Goal: Obtain resource: Obtain resource

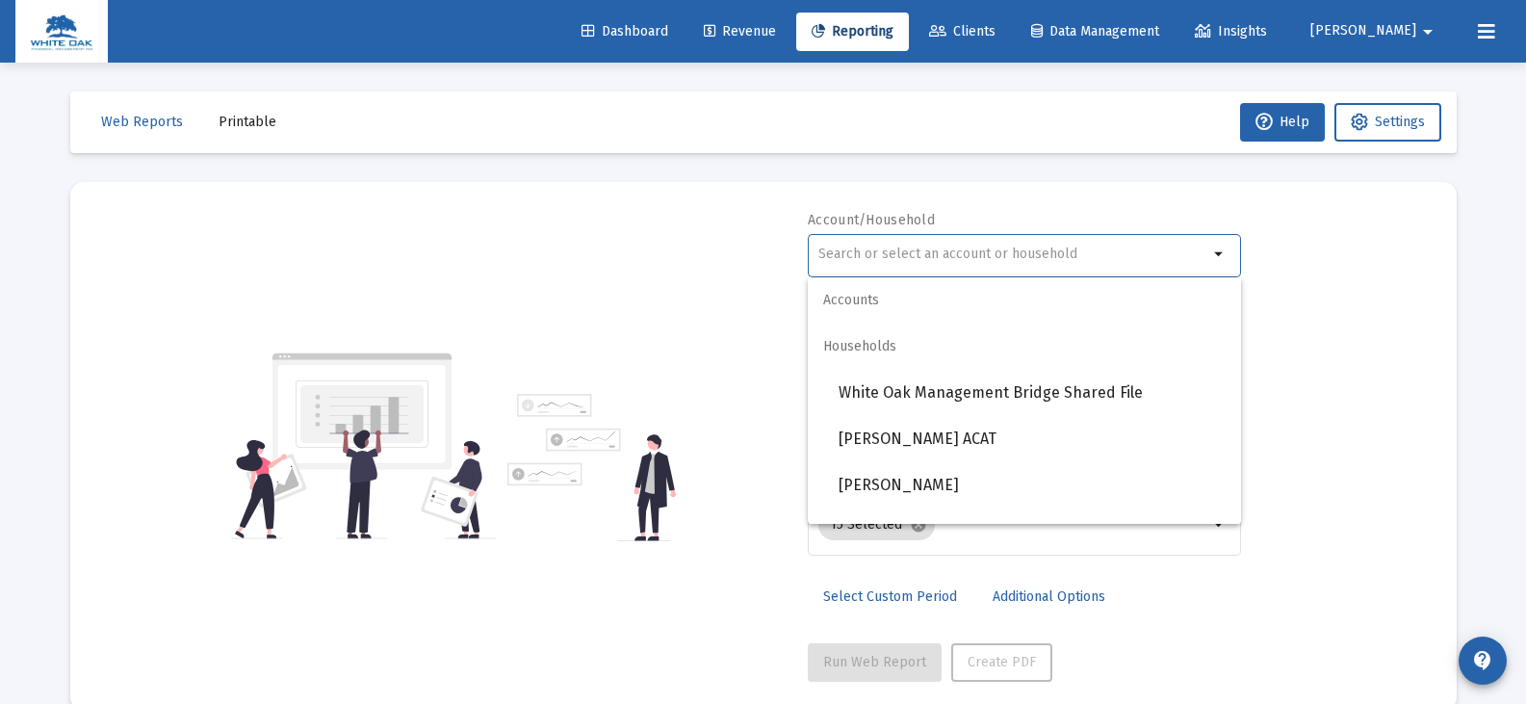
click at [834, 255] on input "text" at bounding box center [1013, 253] width 390 height 15
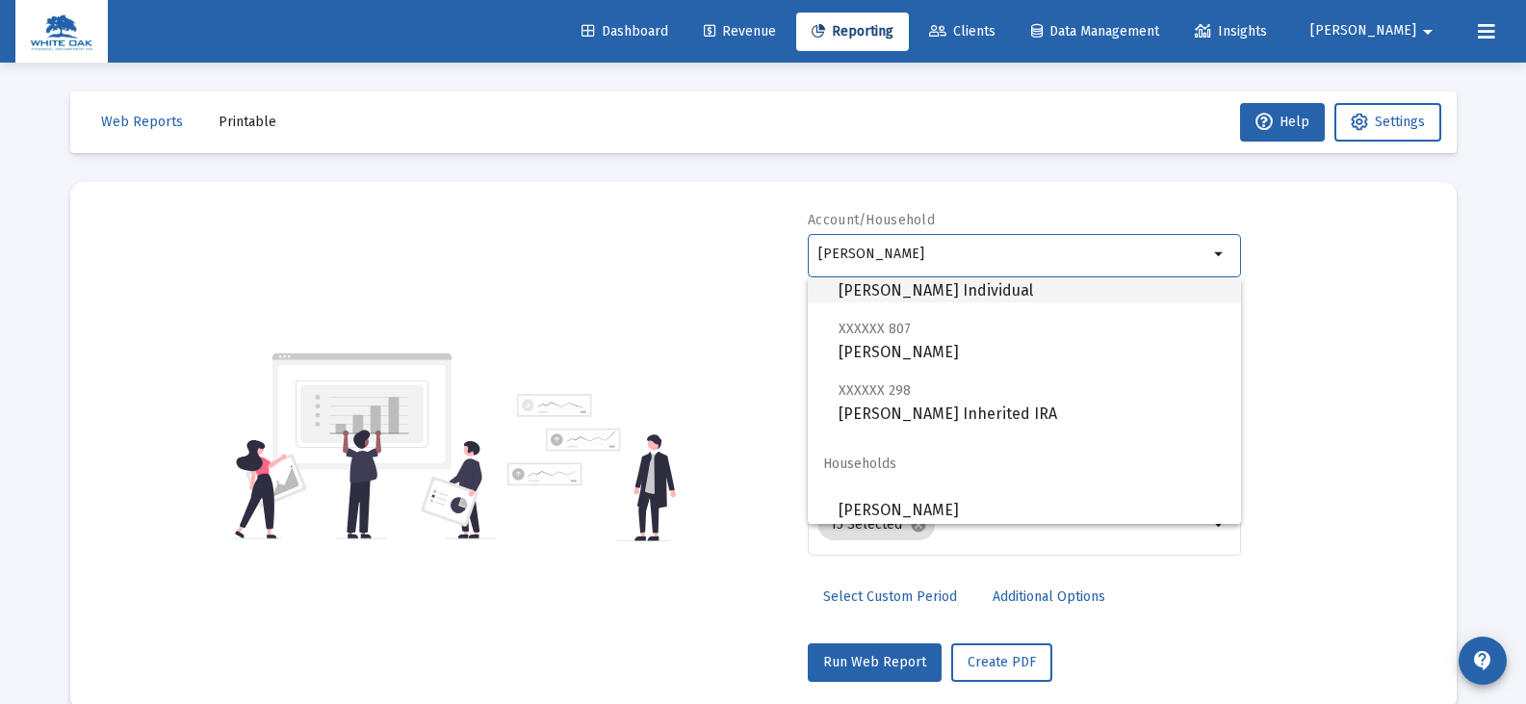
scroll to position [139, 0]
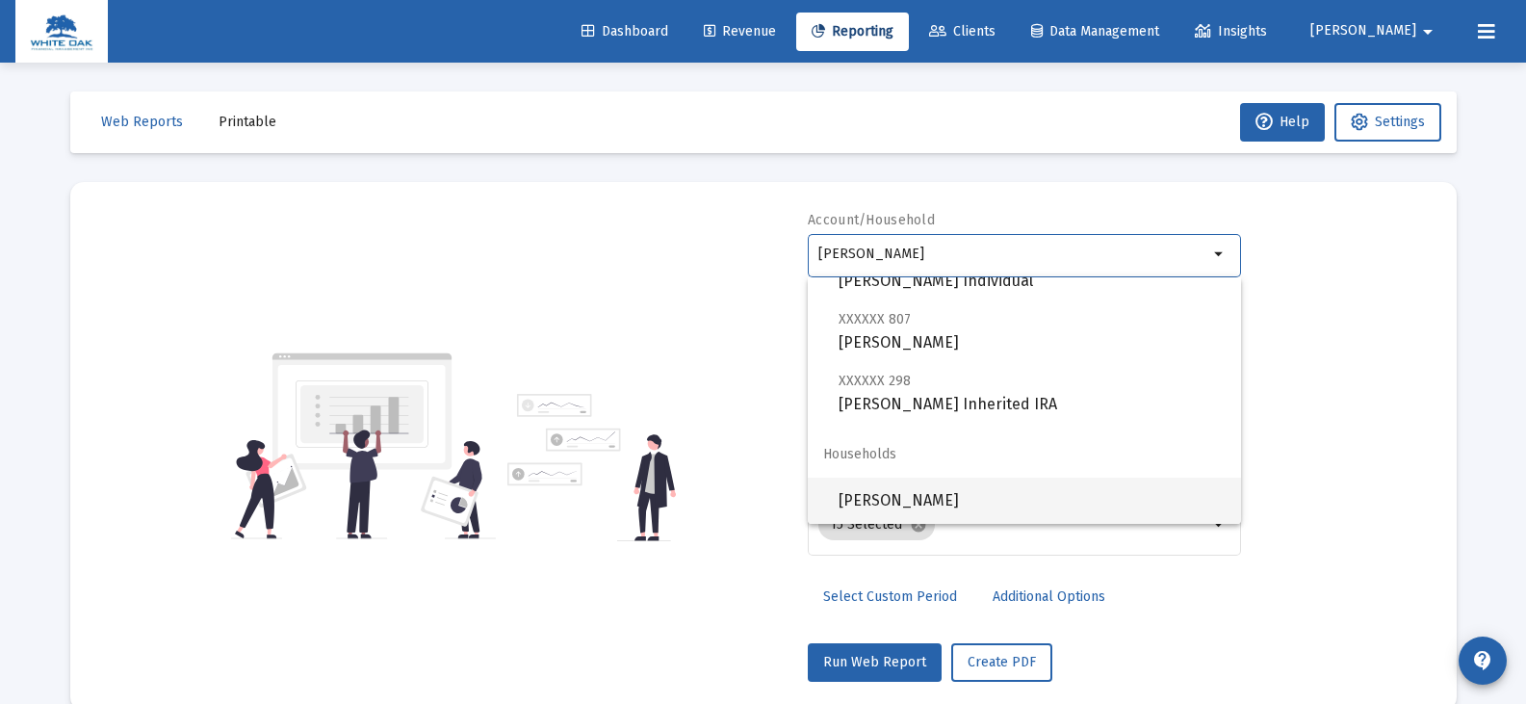
click at [944, 501] on span "[PERSON_NAME]" at bounding box center [1031, 500] width 387 height 46
type input "[PERSON_NAME]"
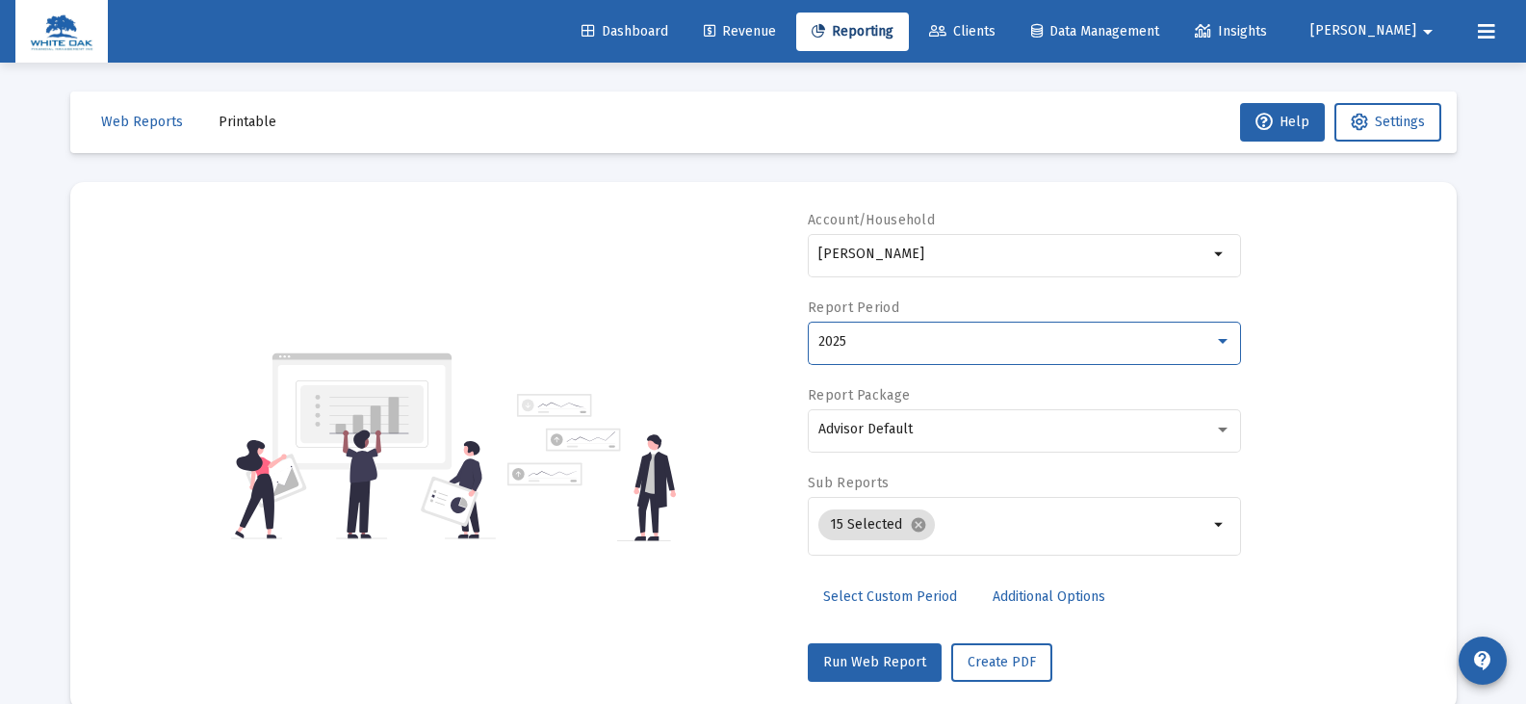
click at [878, 336] on div "2025" at bounding box center [1016, 341] width 396 height 15
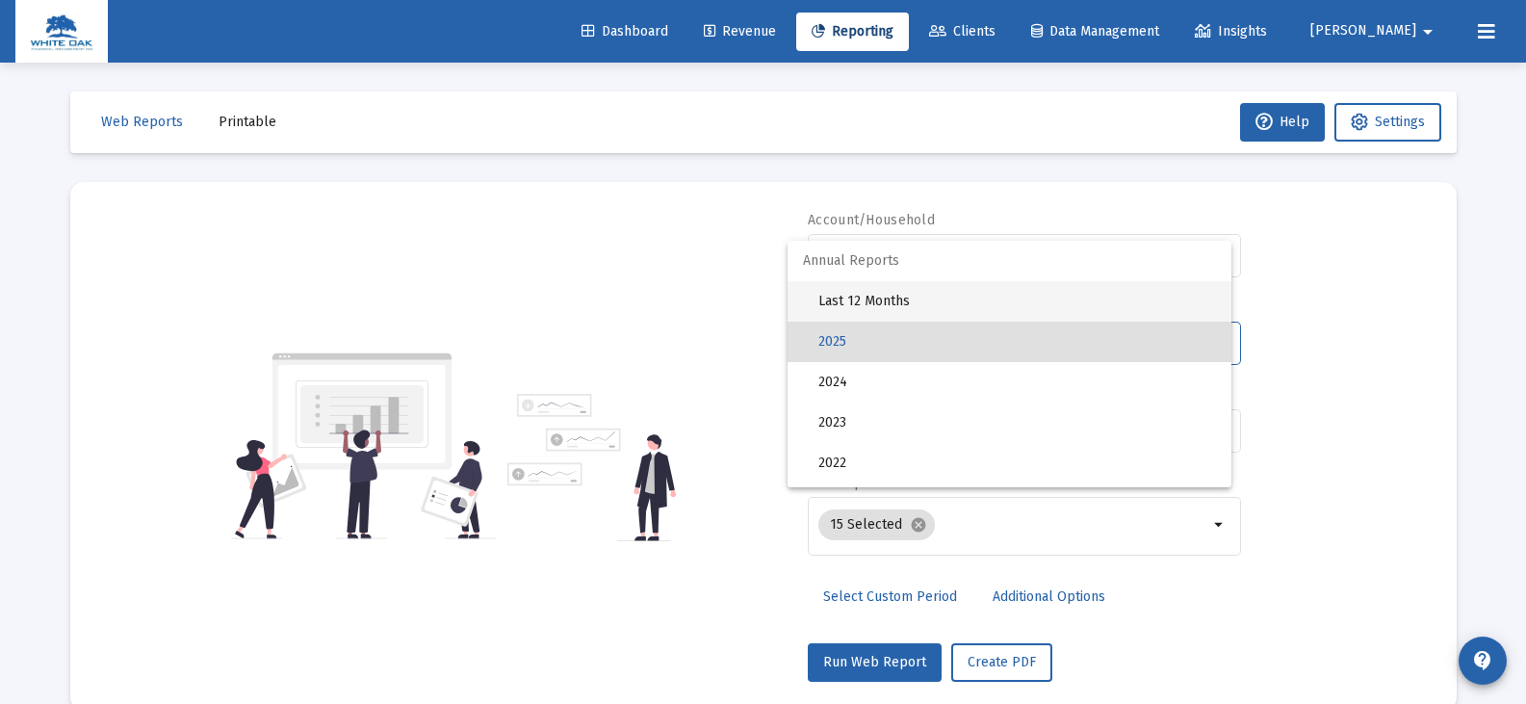
click at [877, 294] on span "Last 12 Months" at bounding box center [1017, 301] width 398 height 40
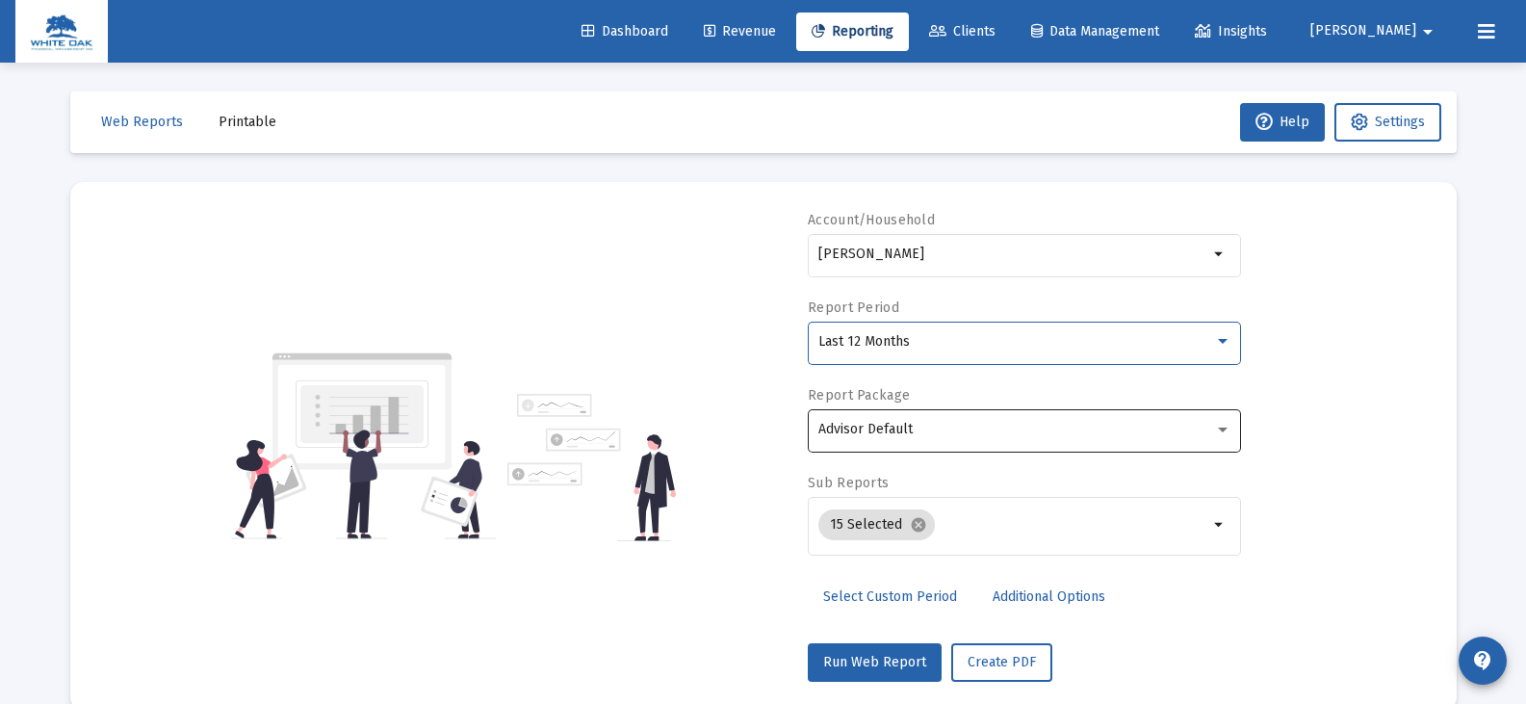
click at [871, 424] on span "Advisor Default" at bounding box center [865, 429] width 94 height 16
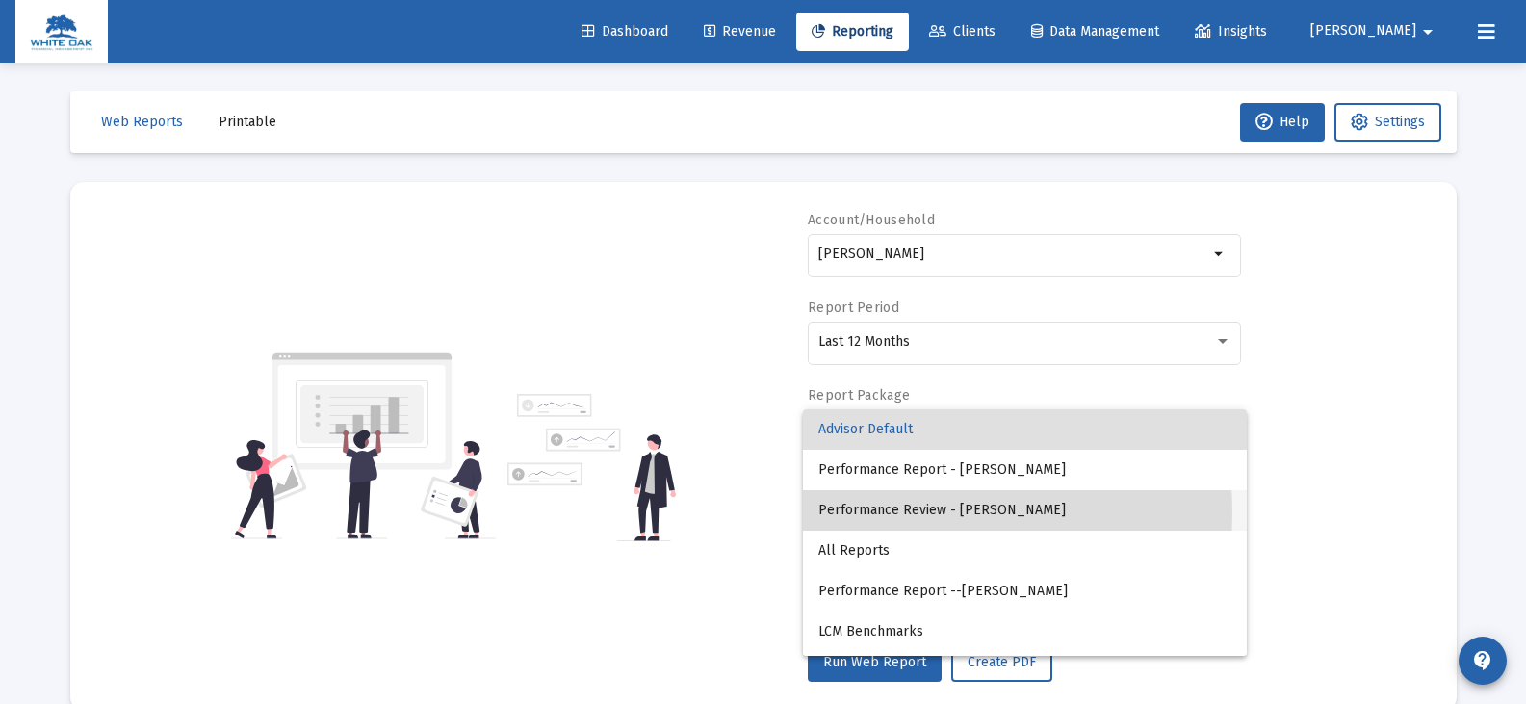
click at [881, 512] on span "Performance Review - [PERSON_NAME]" at bounding box center [1024, 510] width 413 height 40
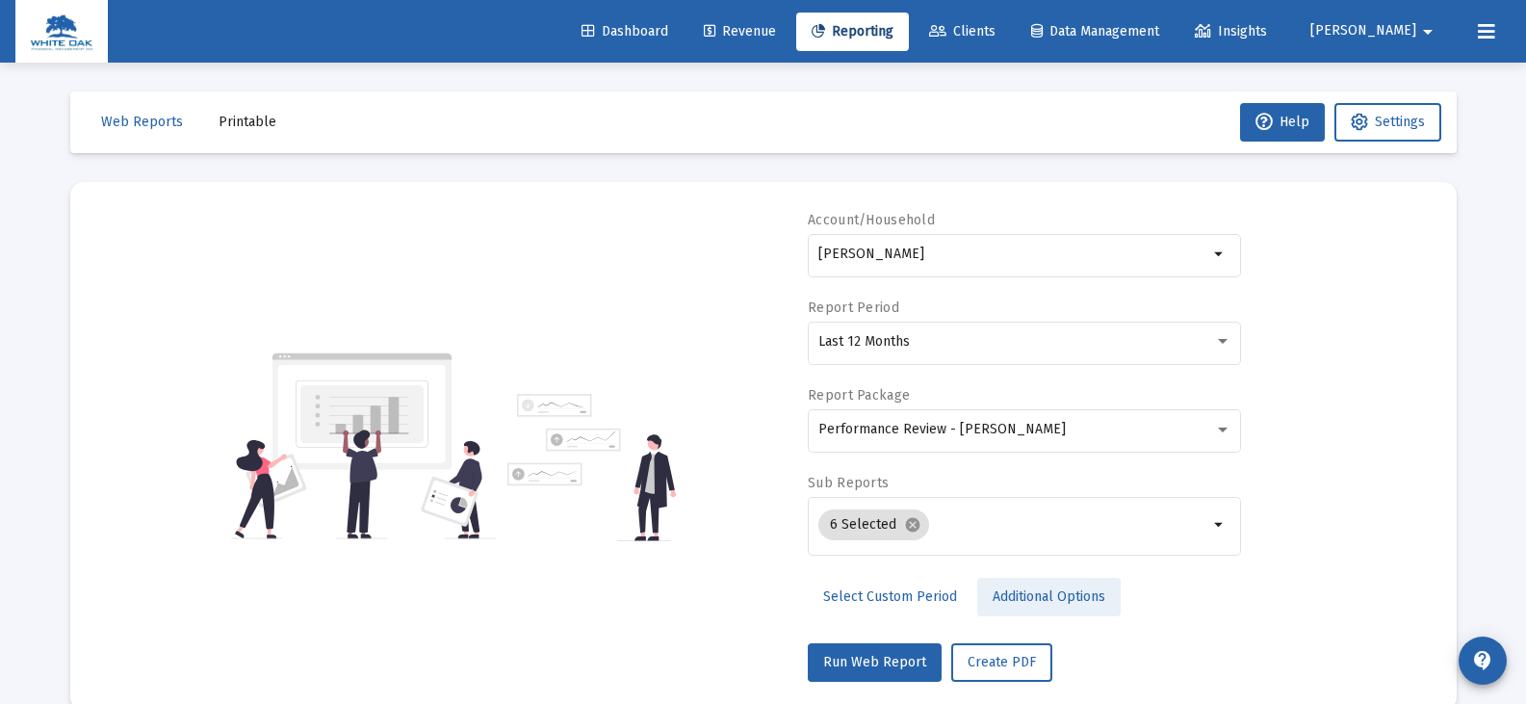
click at [999, 599] on span "Additional Options" at bounding box center [1048, 596] width 113 height 16
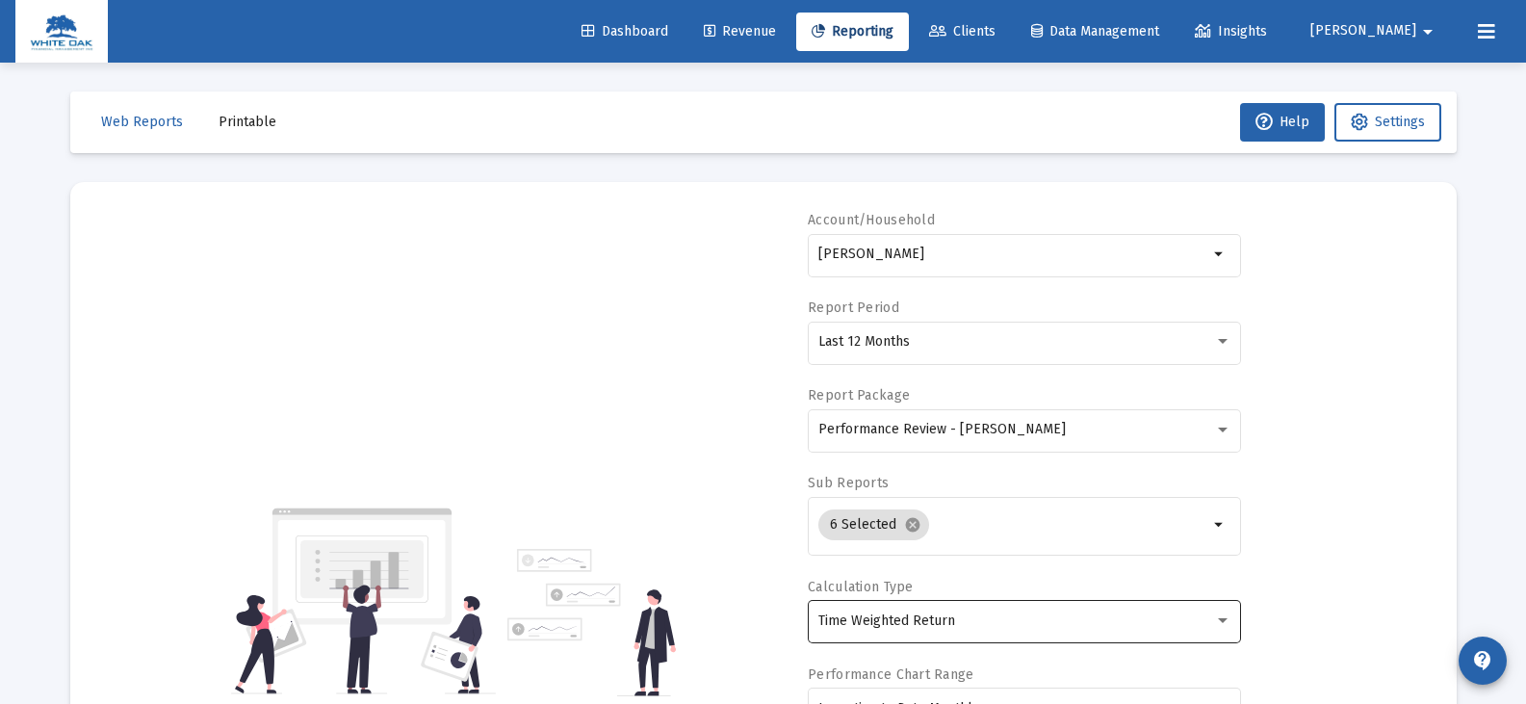
click at [929, 632] on div "Time Weighted Return" at bounding box center [1024, 620] width 413 height 47
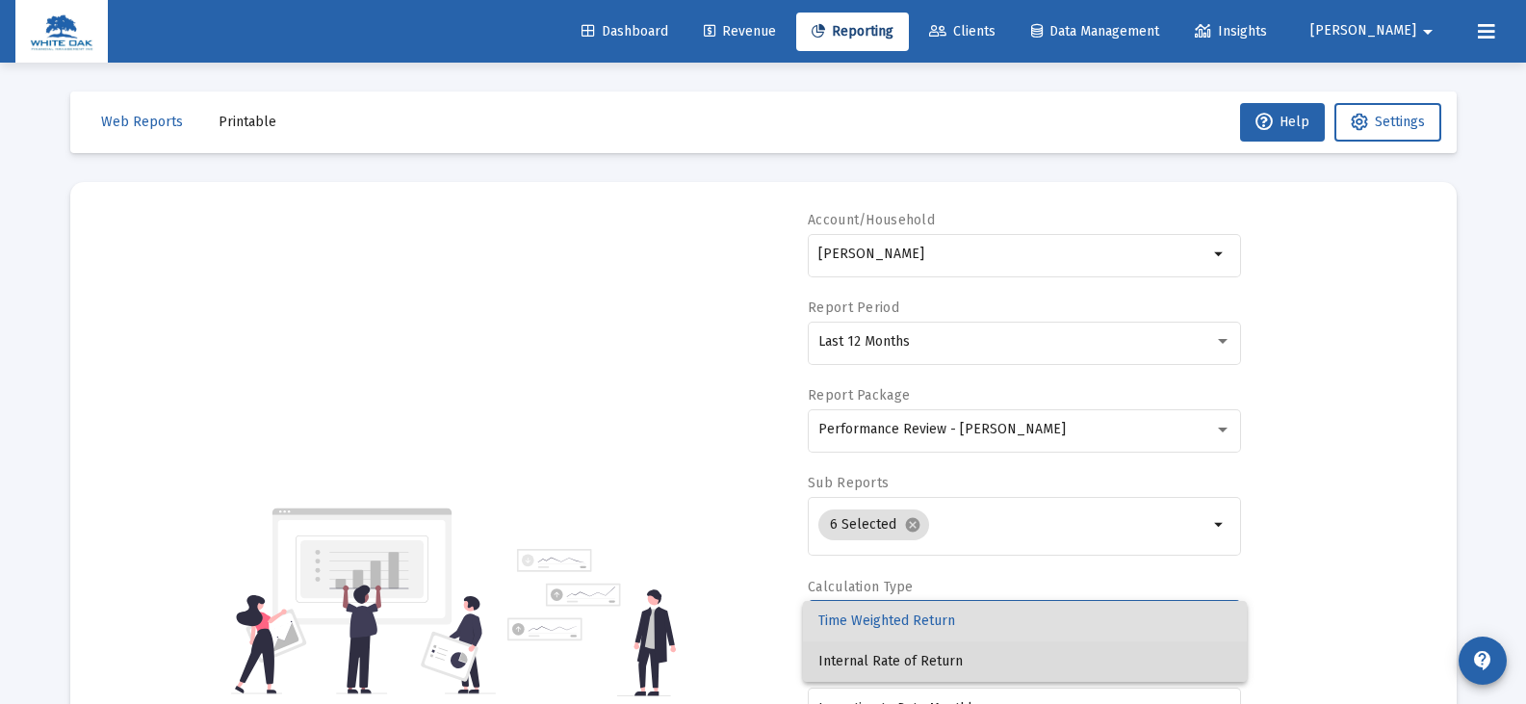
click at [921, 657] on span "Internal Rate of Return" at bounding box center [1024, 661] width 413 height 40
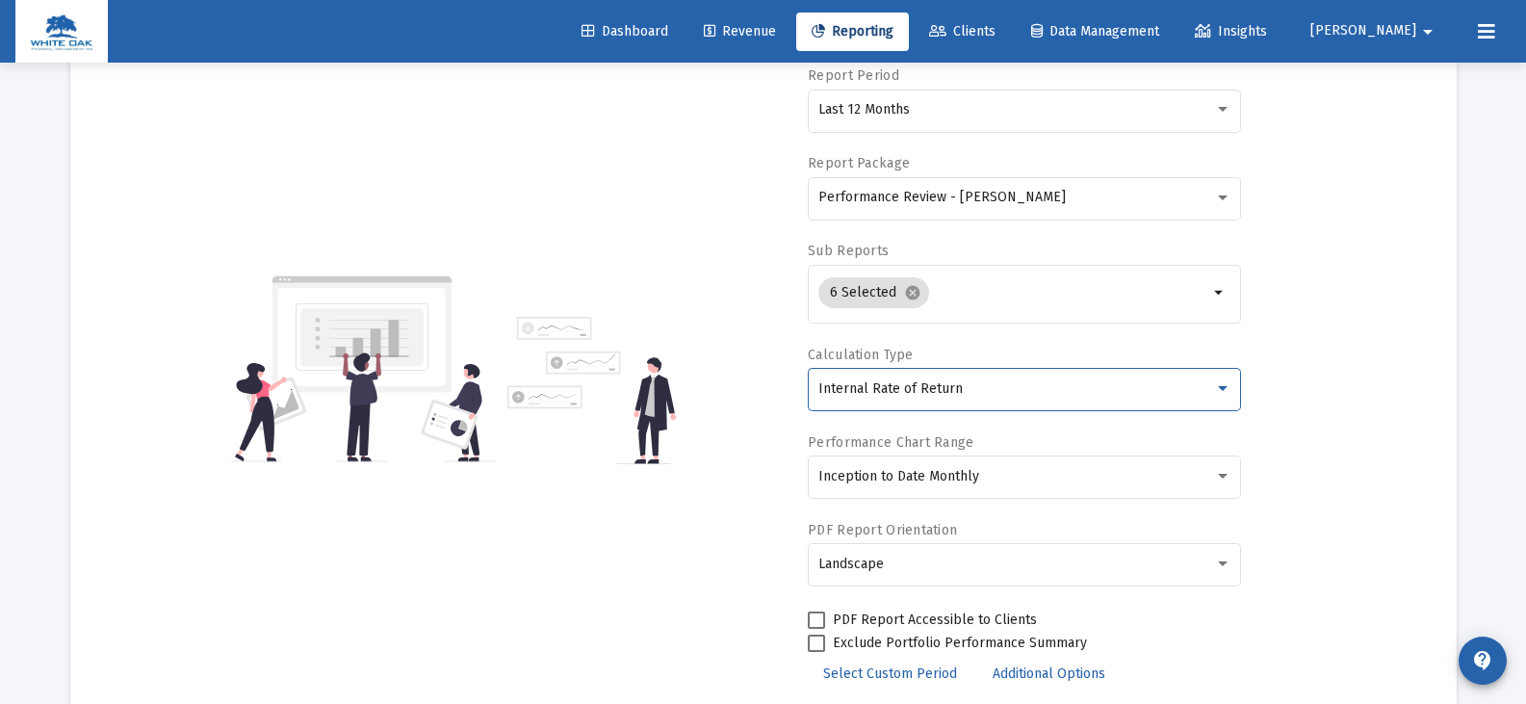
scroll to position [345, 0]
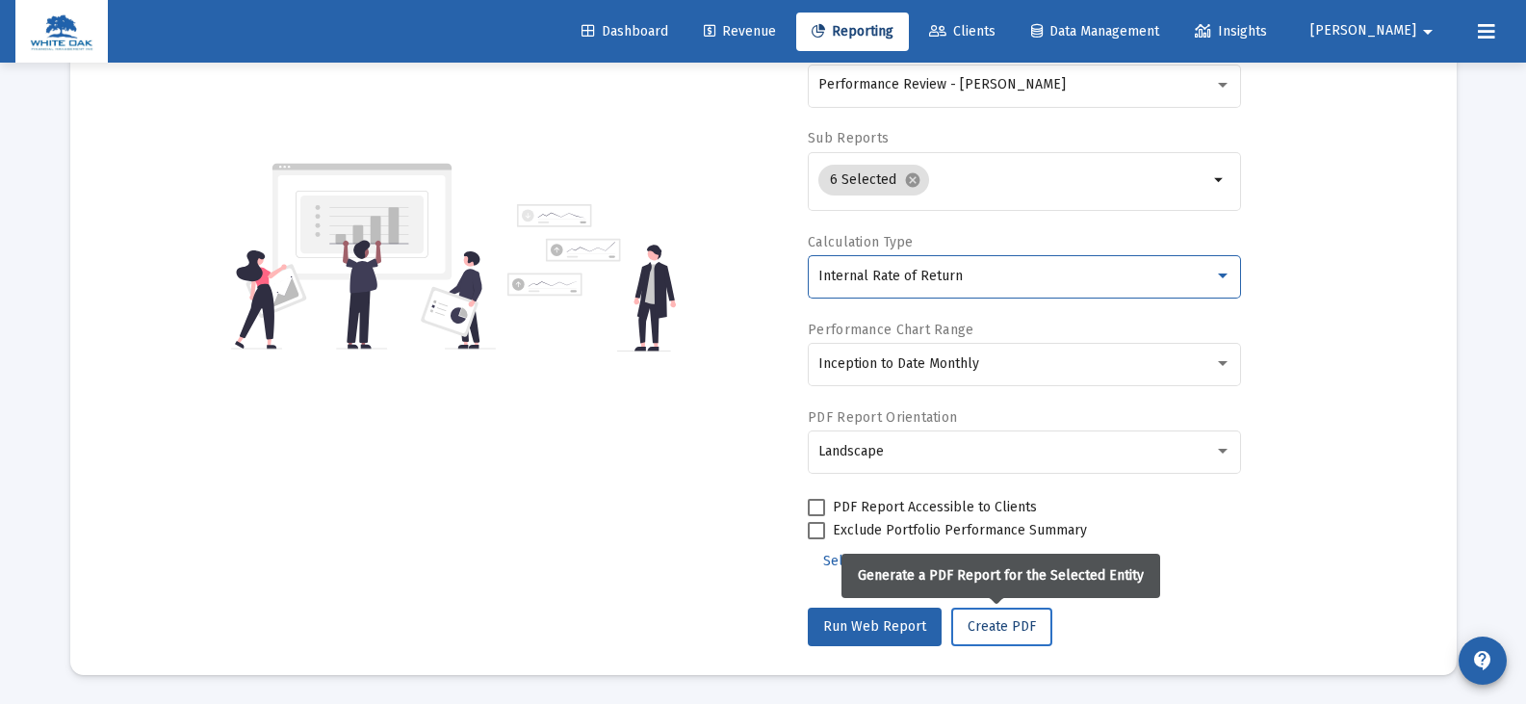
click at [973, 631] on span "Create PDF" at bounding box center [1001, 626] width 68 height 16
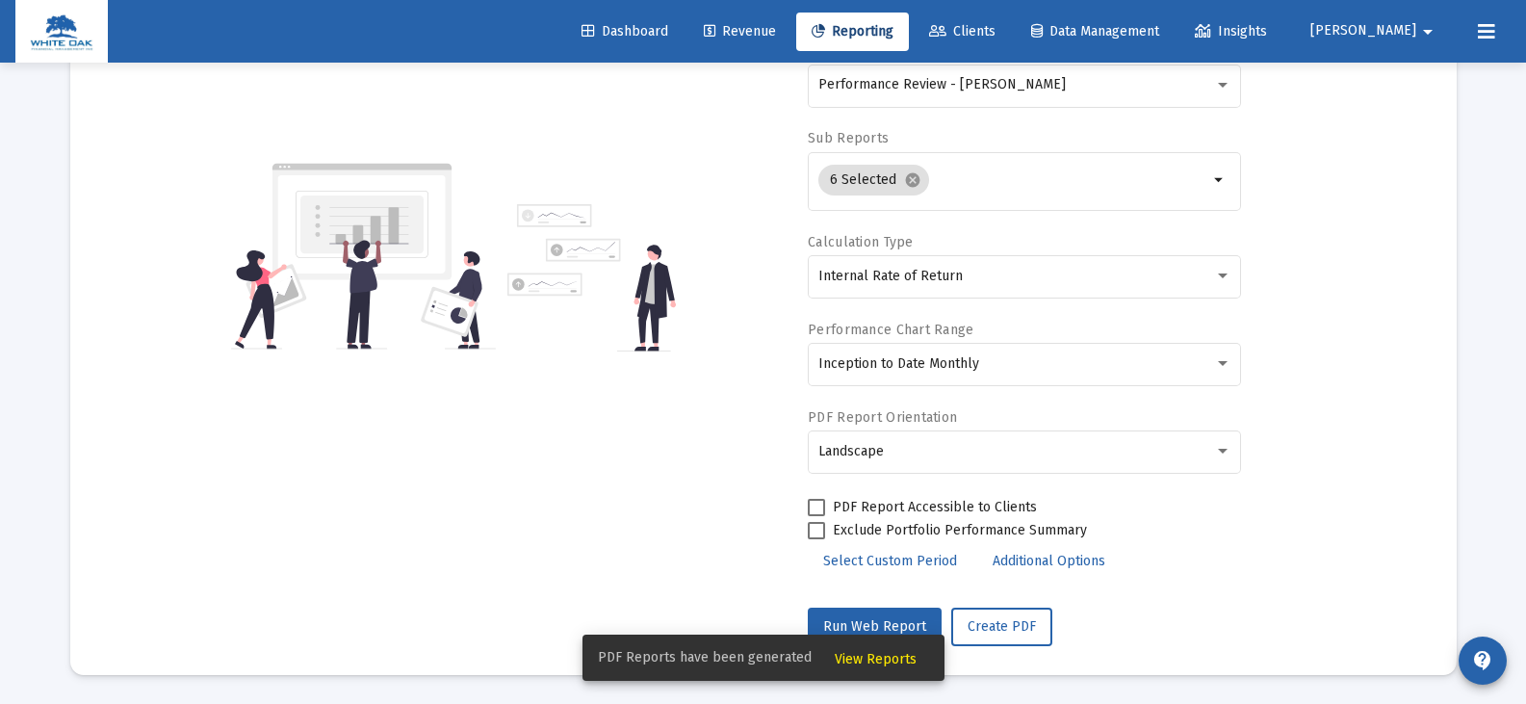
click at [869, 656] on span "View Reports" at bounding box center [876, 659] width 82 height 16
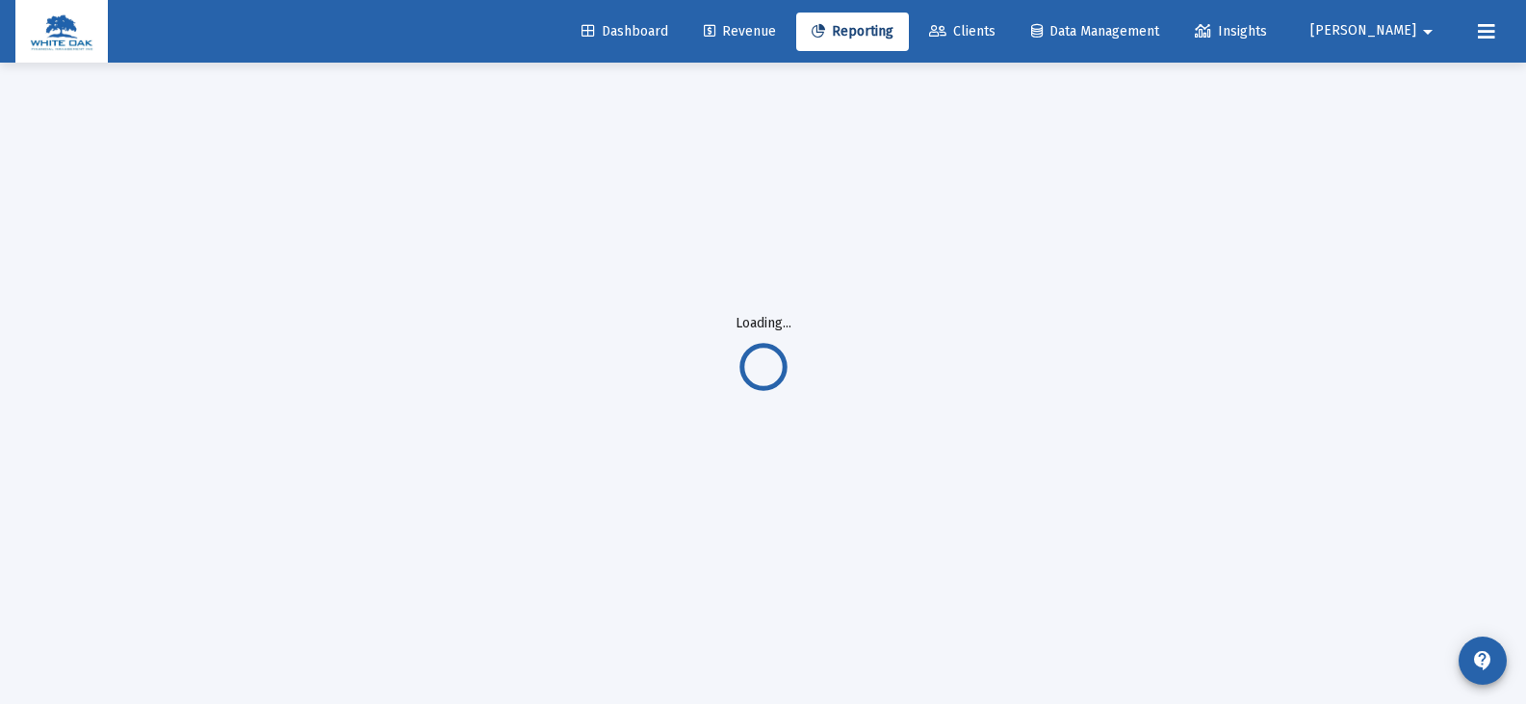
scroll to position [63, 0]
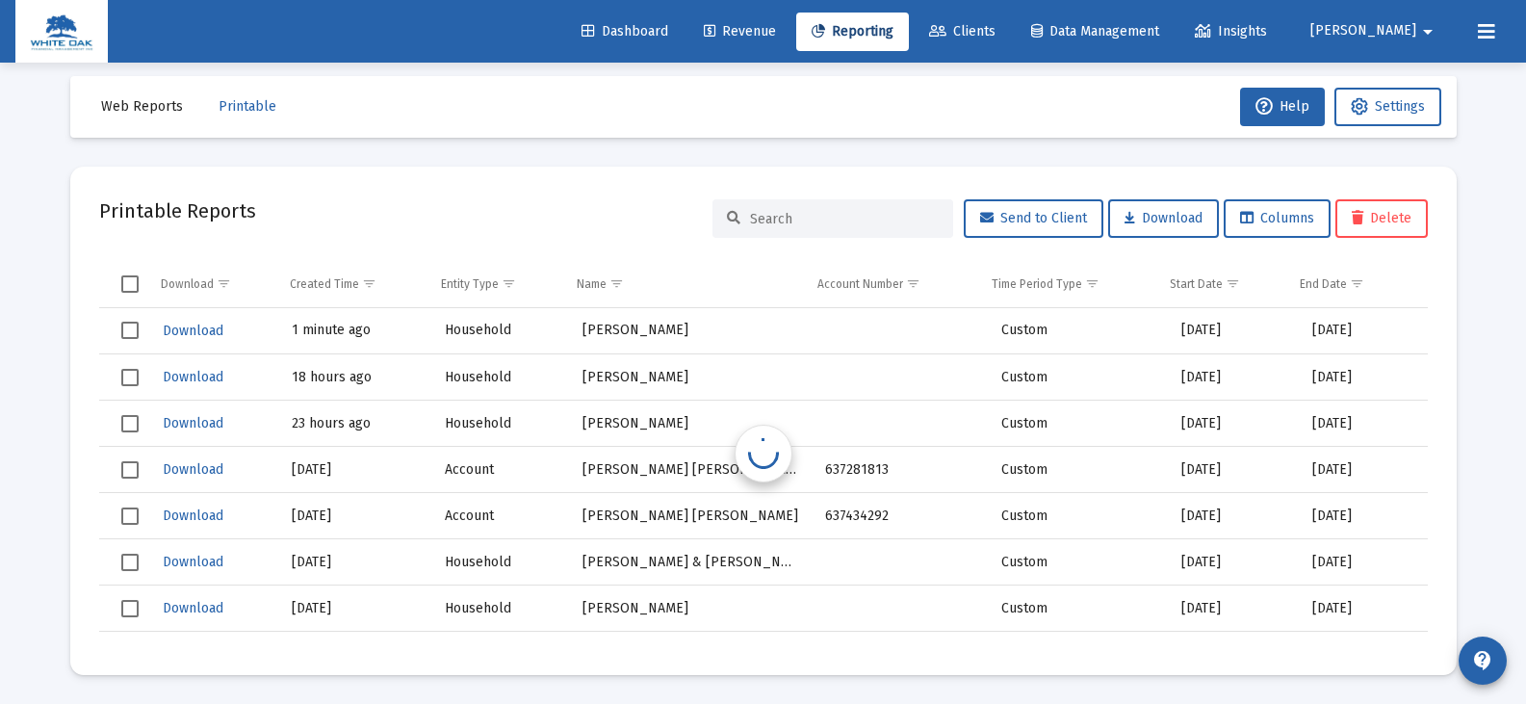
scroll to position [15, 0]
click at [174, 331] on span "Download" at bounding box center [193, 330] width 61 height 16
click at [128, 324] on span "Select row" at bounding box center [129, 329] width 17 height 17
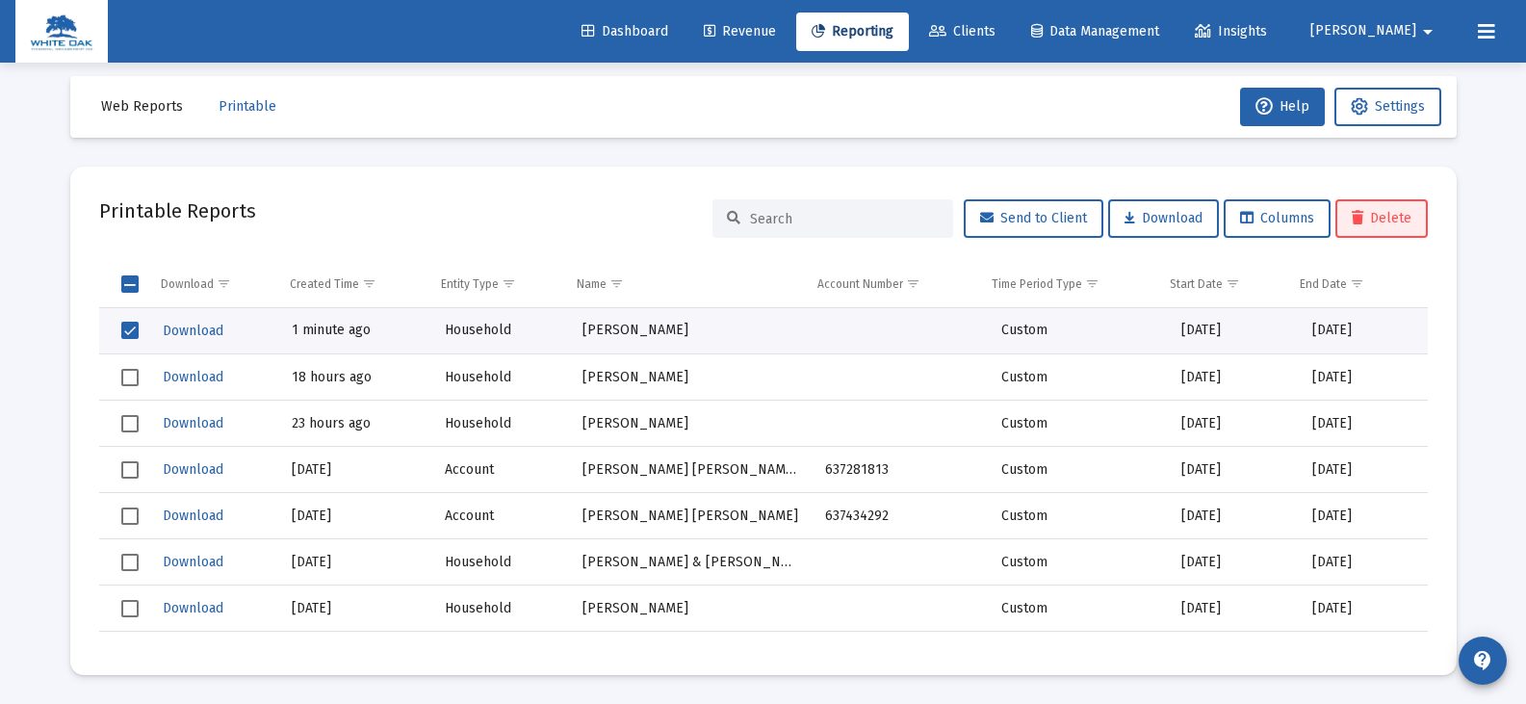
click at [1373, 206] on button "Delete" at bounding box center [1381, 218] width 92 height 39
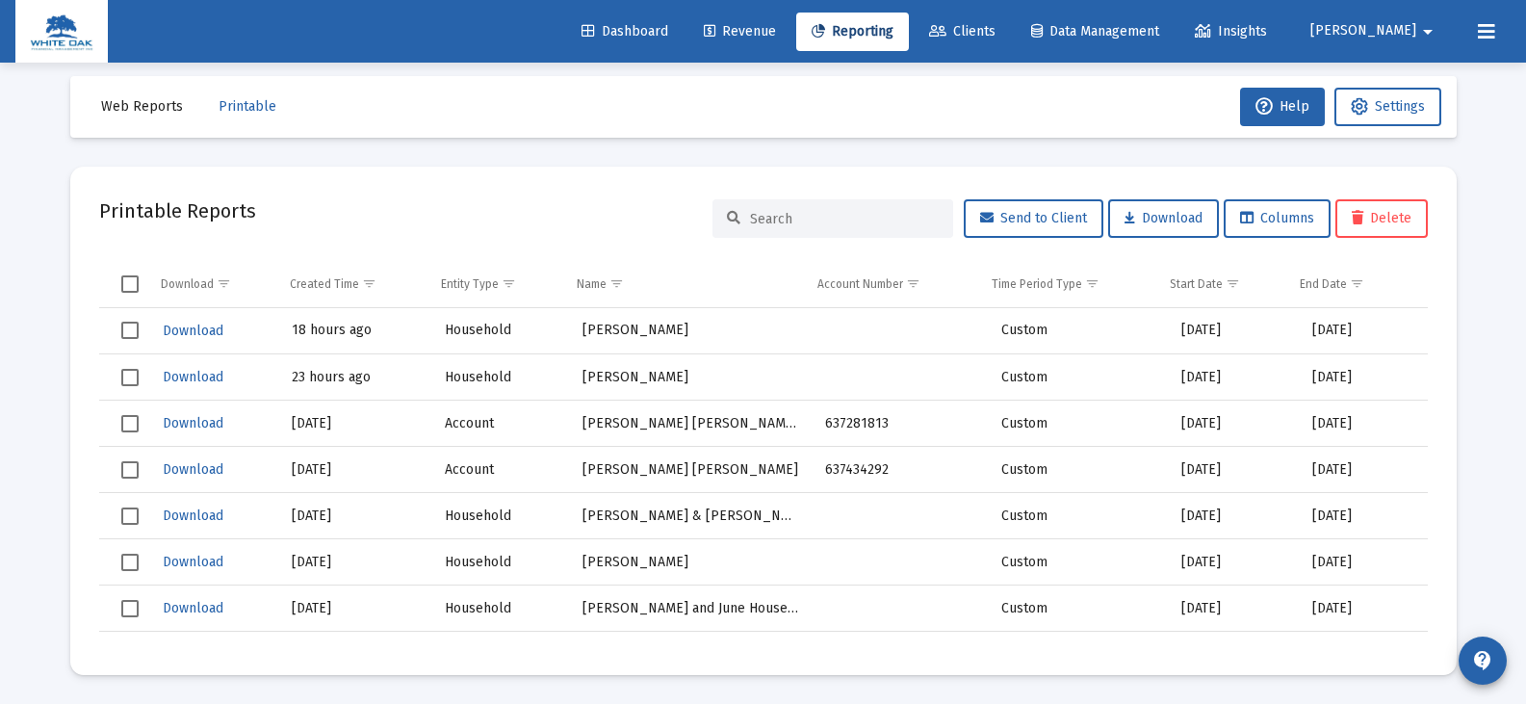
click at [893, 27] on span "Reporting" at bounding box center [852, 31] width 82 height 16
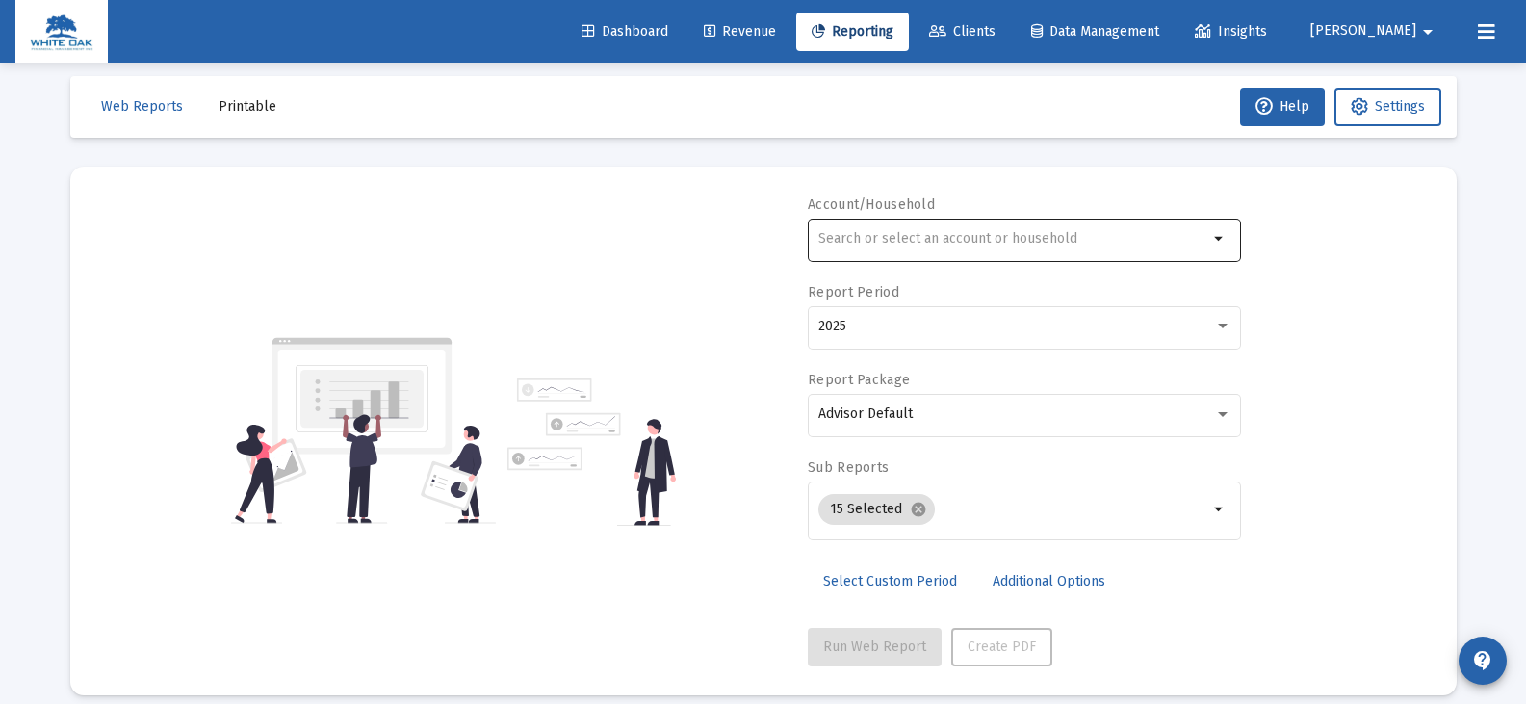
click at [911, 234] on input "text" at bounding box center [1013, 238] width 390 height 15
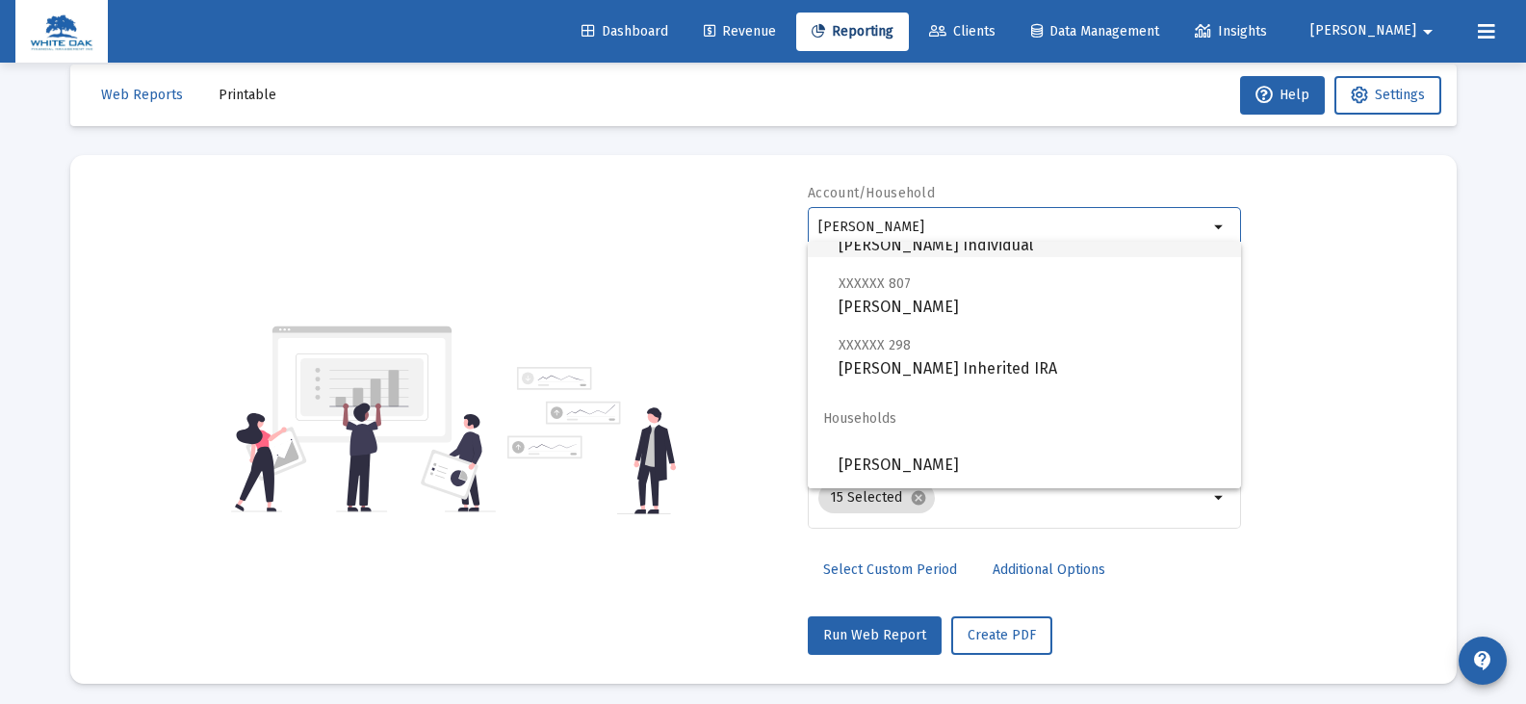
scroll to position [36, 0]
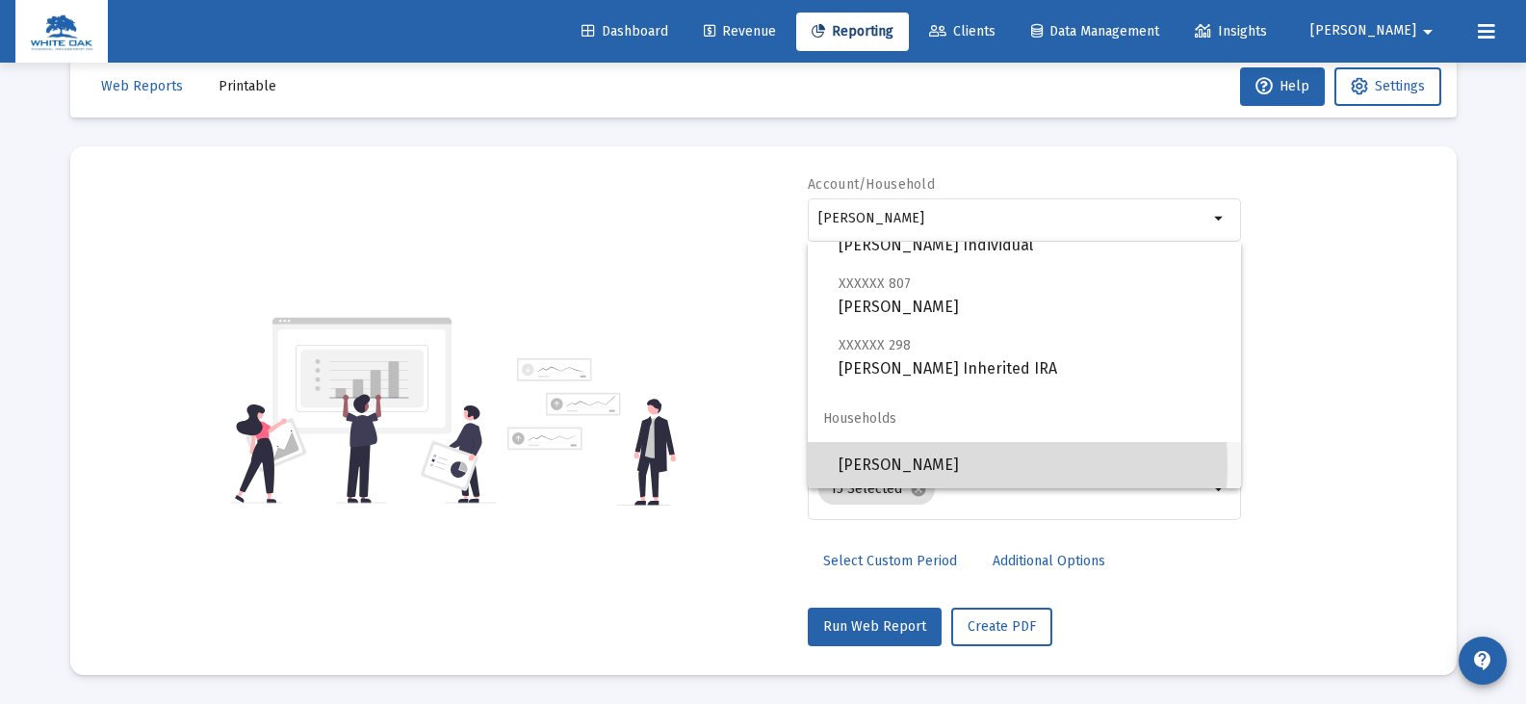
click at [933, 464] on span "[PERSON_NAME]" at bounding box center [1031, 465] width 387 height 46
type input "[PERSON_NAME]"
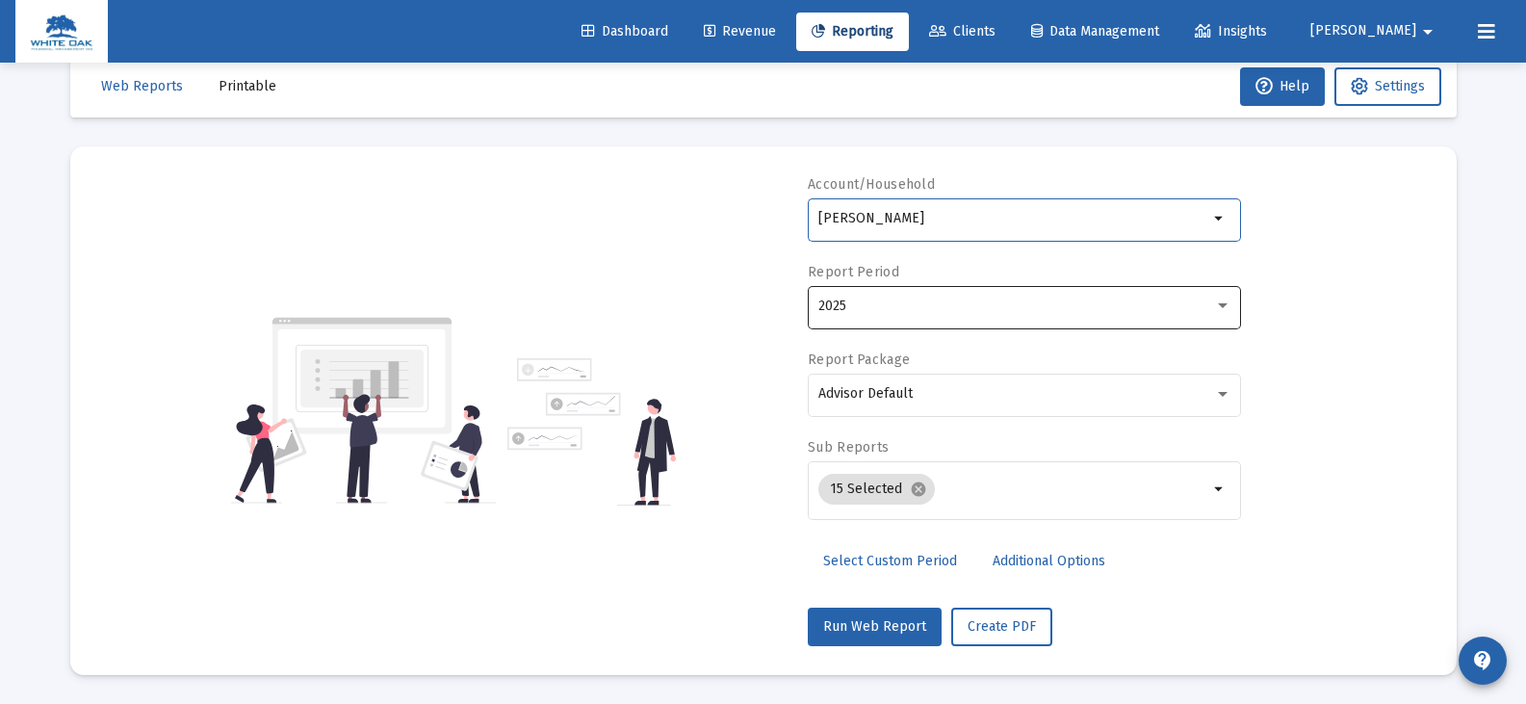
click at [860, 310] on div "2025" at bounding box center [1016, 305] width 396 height 15
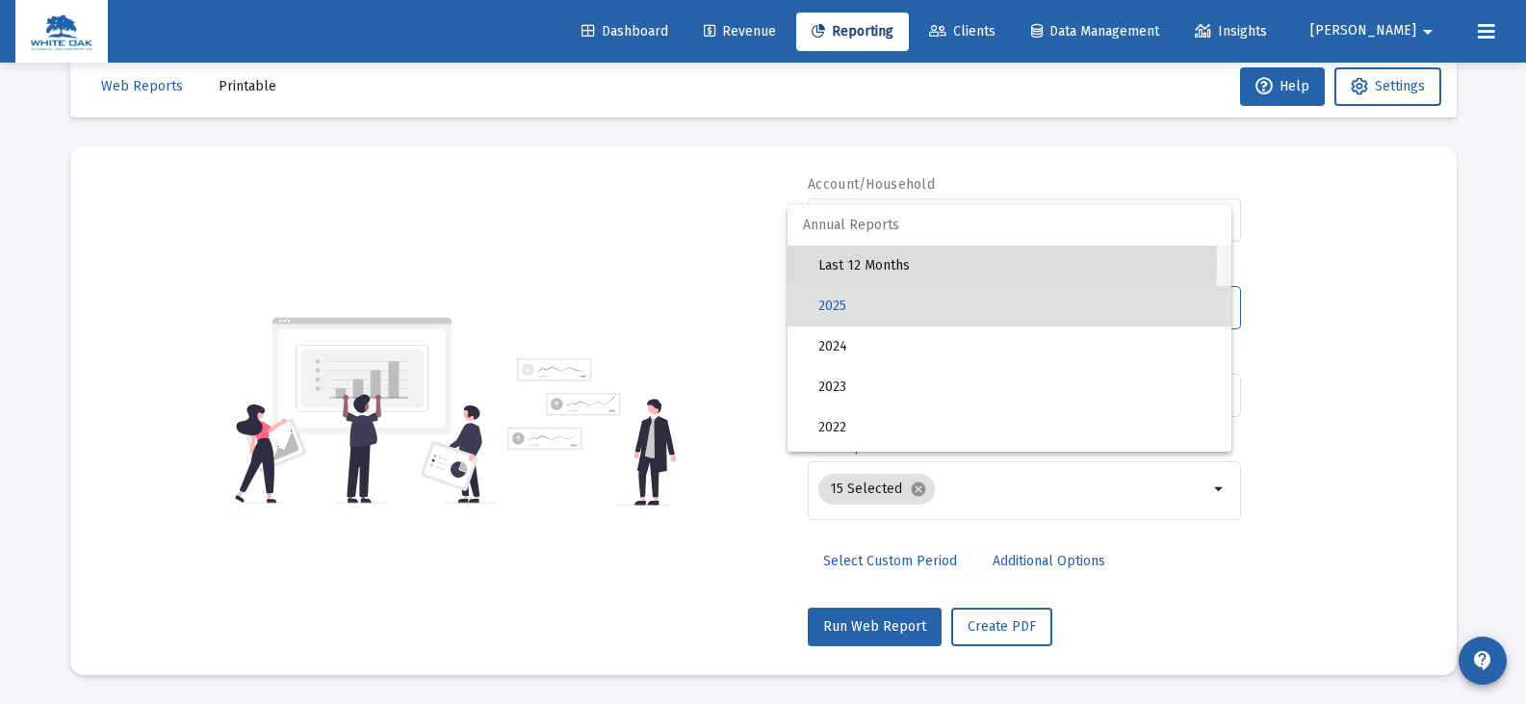
click at [860, 262] on span "Last 12 Months" at bounding box center [1017, 265] width 398 height 40
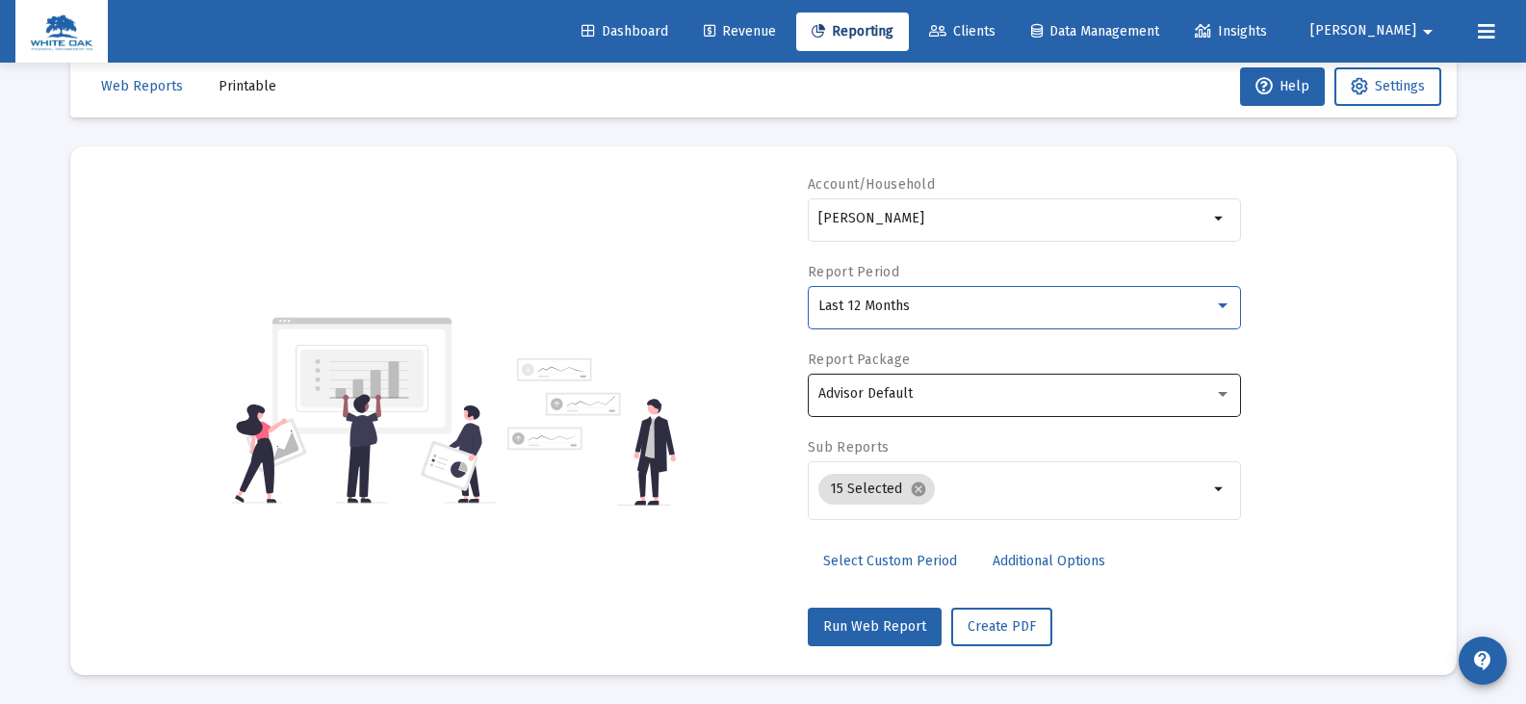
click at [876, 390] on span "Advisor Default" at bounding box center [865, 393] width 94 height 16
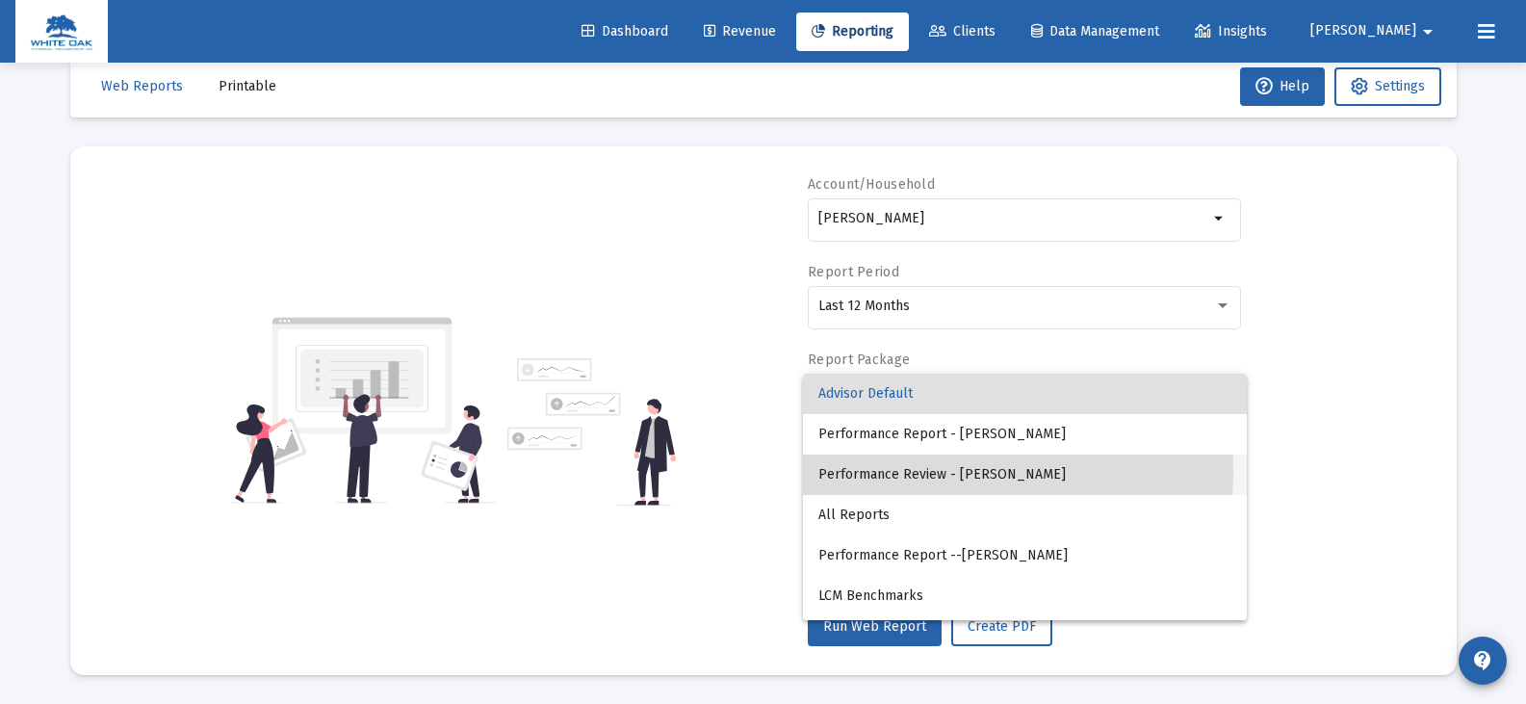
click at [888, 471] on span "Performance Review - [PERSON_NAME]" at bounding box center [1024, 474] width 413 height 40
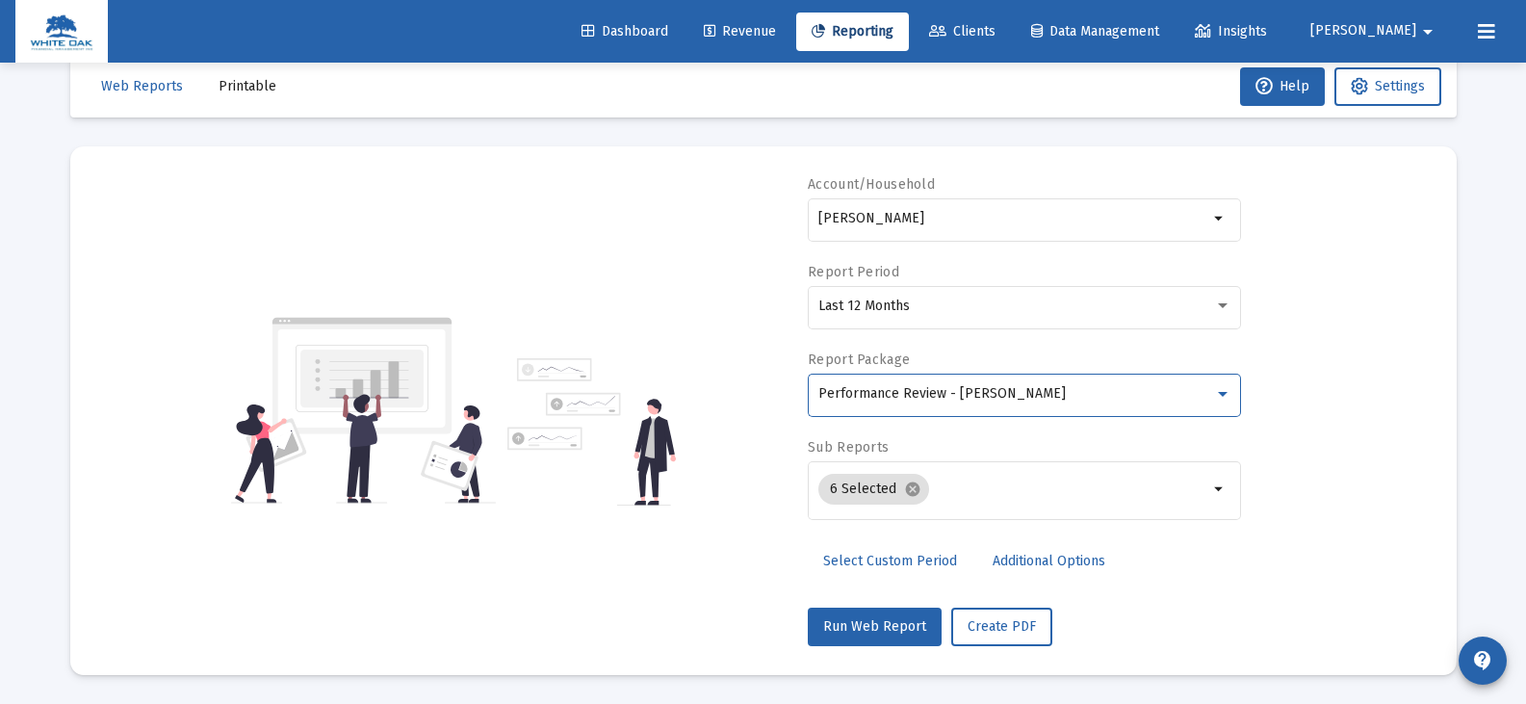
click at [1006, 557] on span "Additional Options" at bounding box center [1048, 560] width 113 height 16
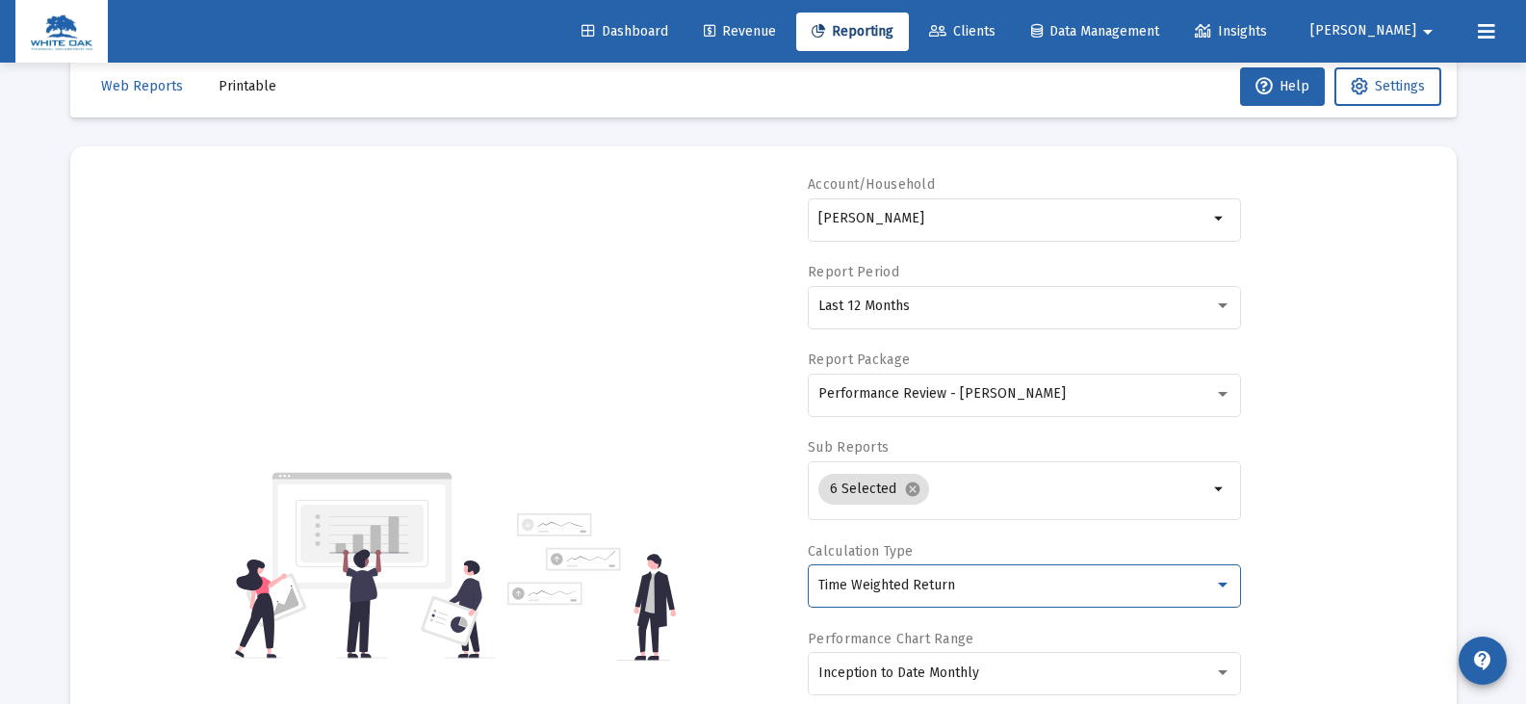
click at [921, 588] on span "Time Weighted Return" at bounding box center [886, 585] width 137 height 16
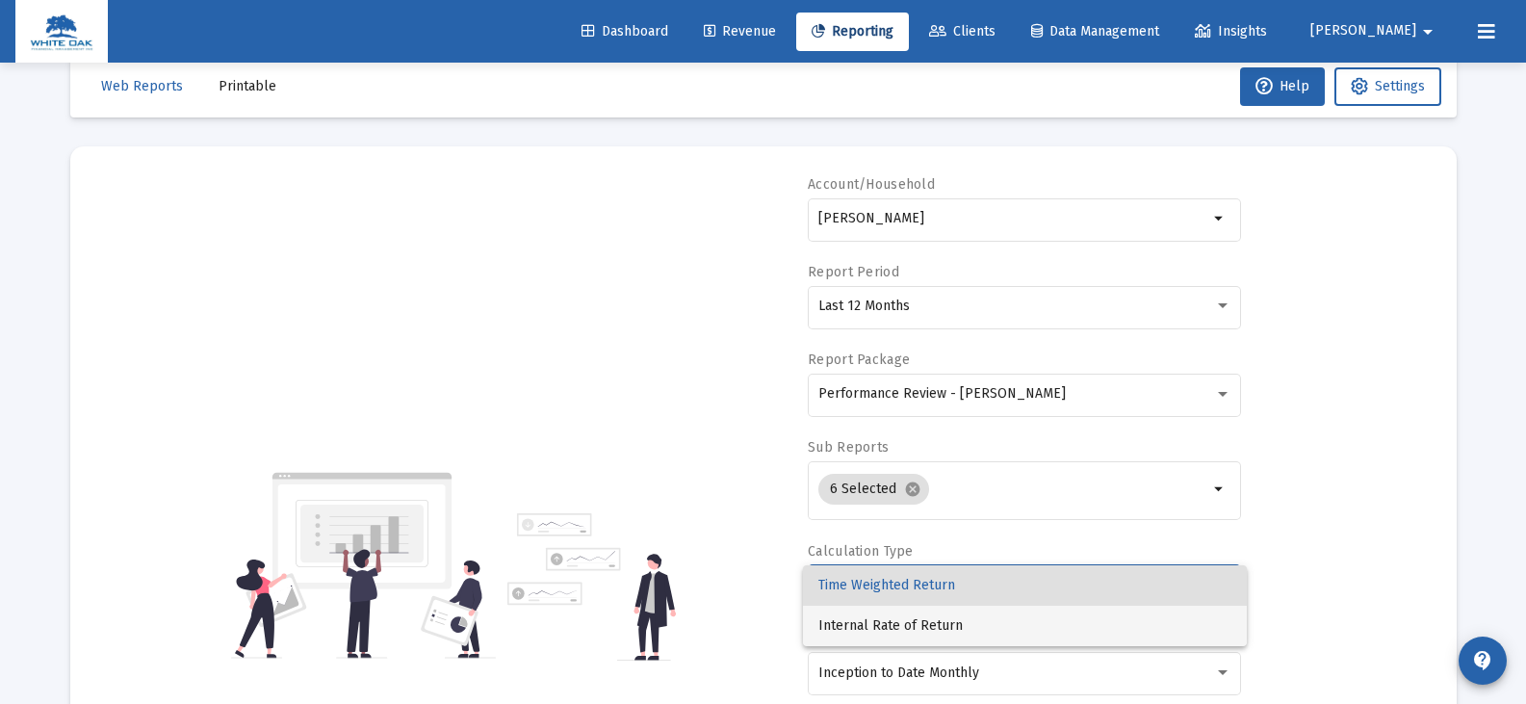
click at [914, 621] on span "Internal Rate of Return" at bounding box center [1024, 625] width 413 height 40
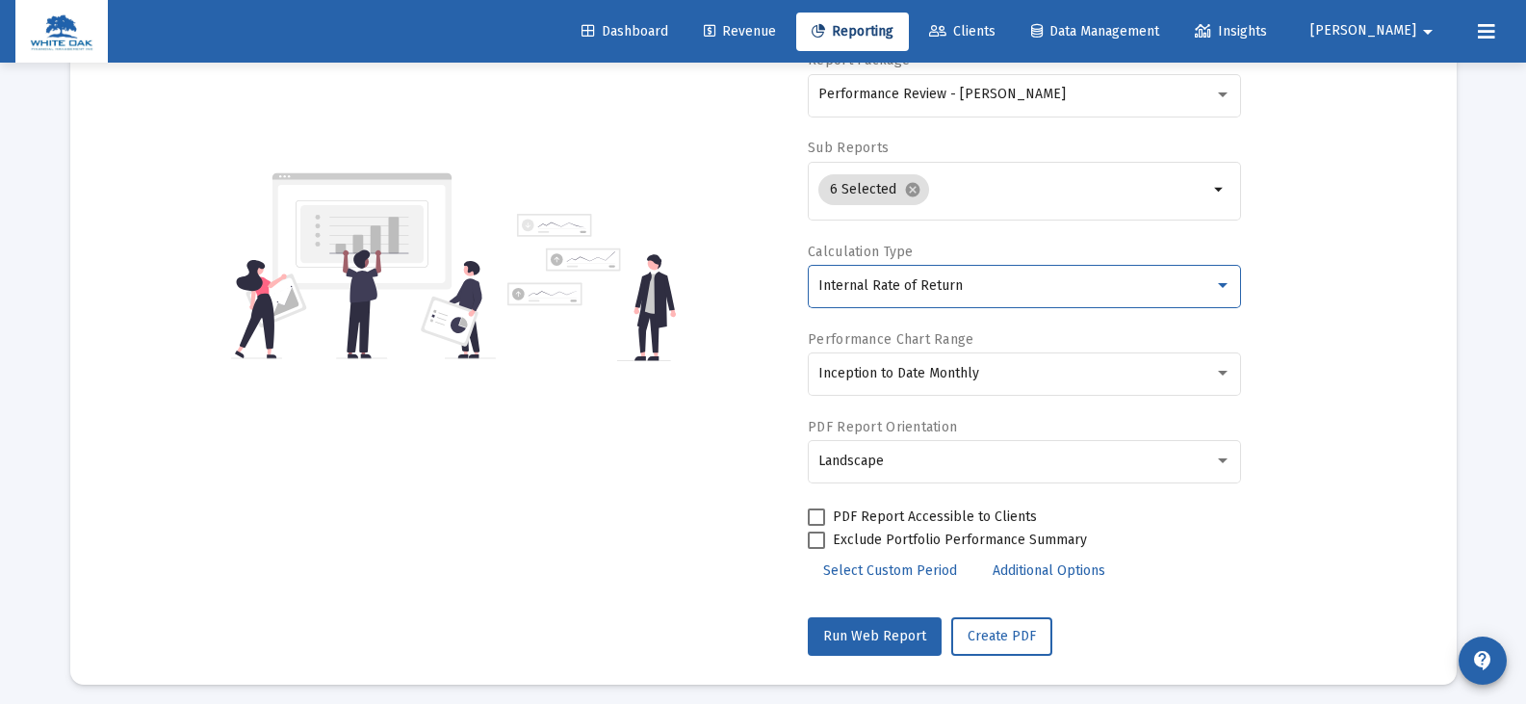
scroll to position [345, 0]
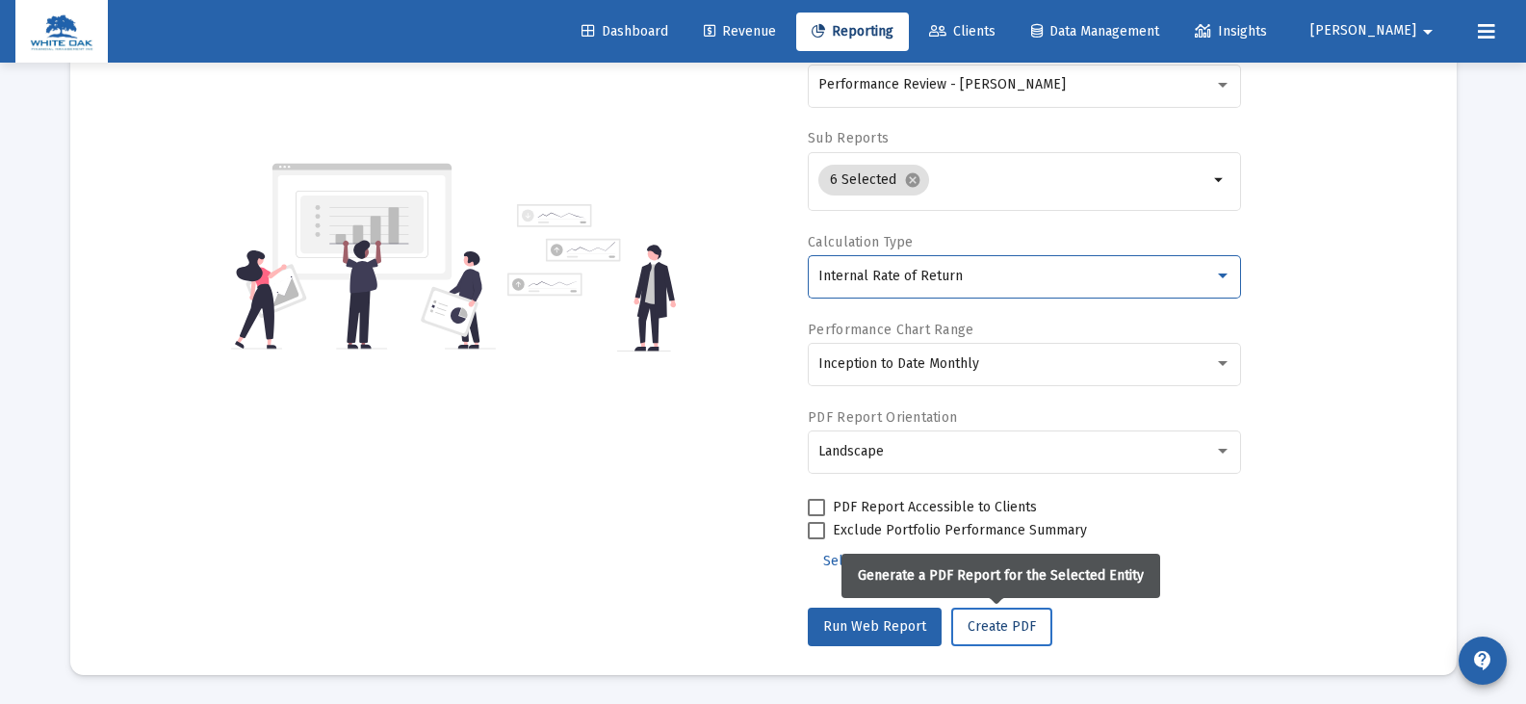
click at [985, 623] on span "Create PDF" at bounding box center [1001, 626] width 68 height 16
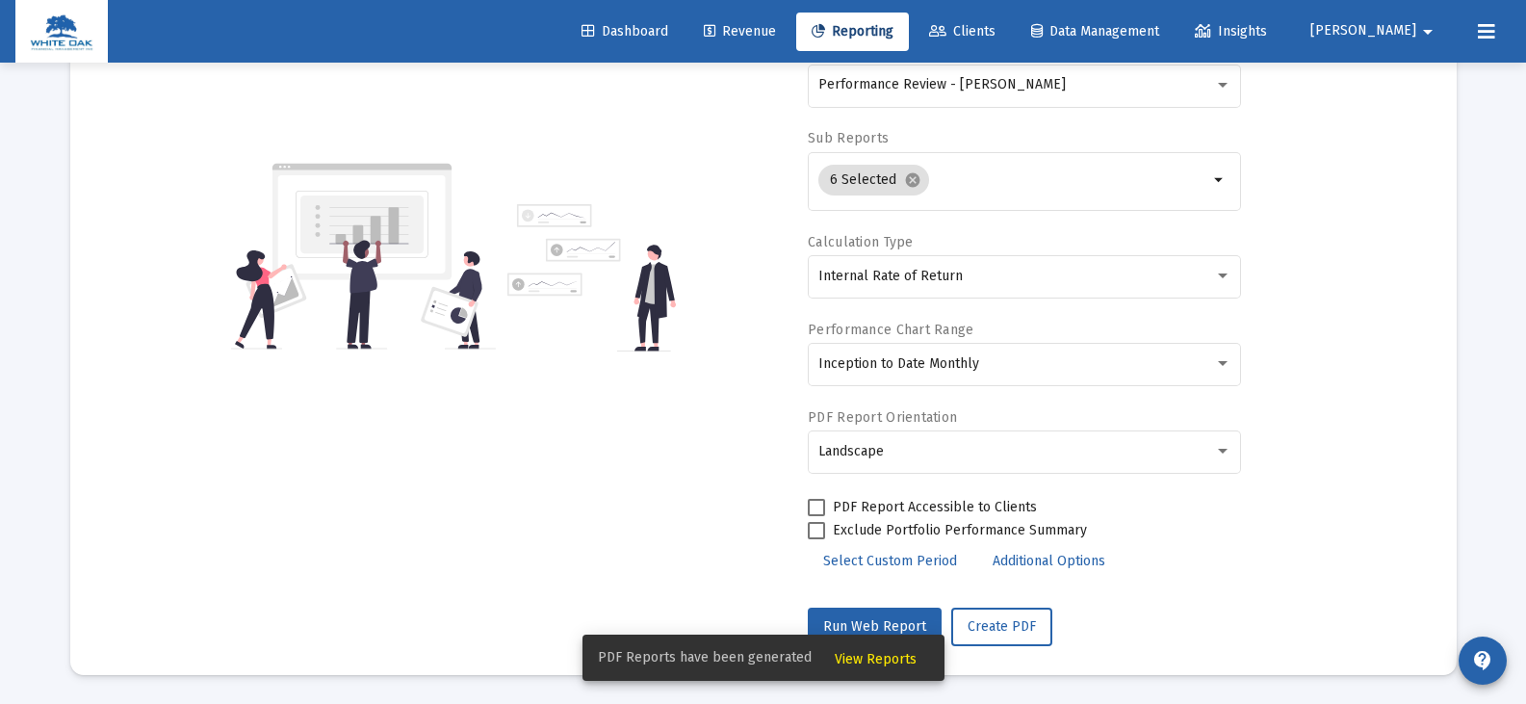
click at [869, 660] on span "View Reports" at bounding box center [876, 659] width 82 height 16
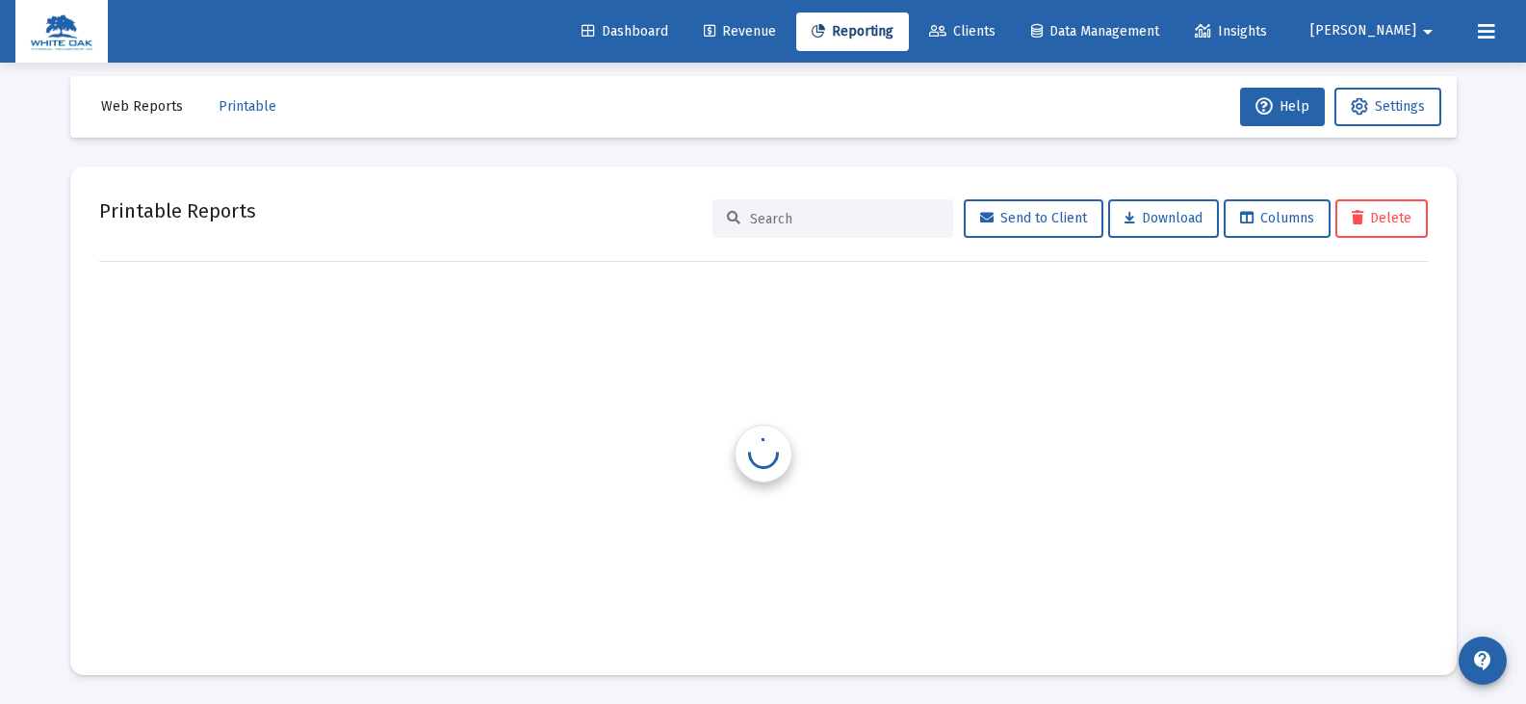
scroll to position [15, 0]
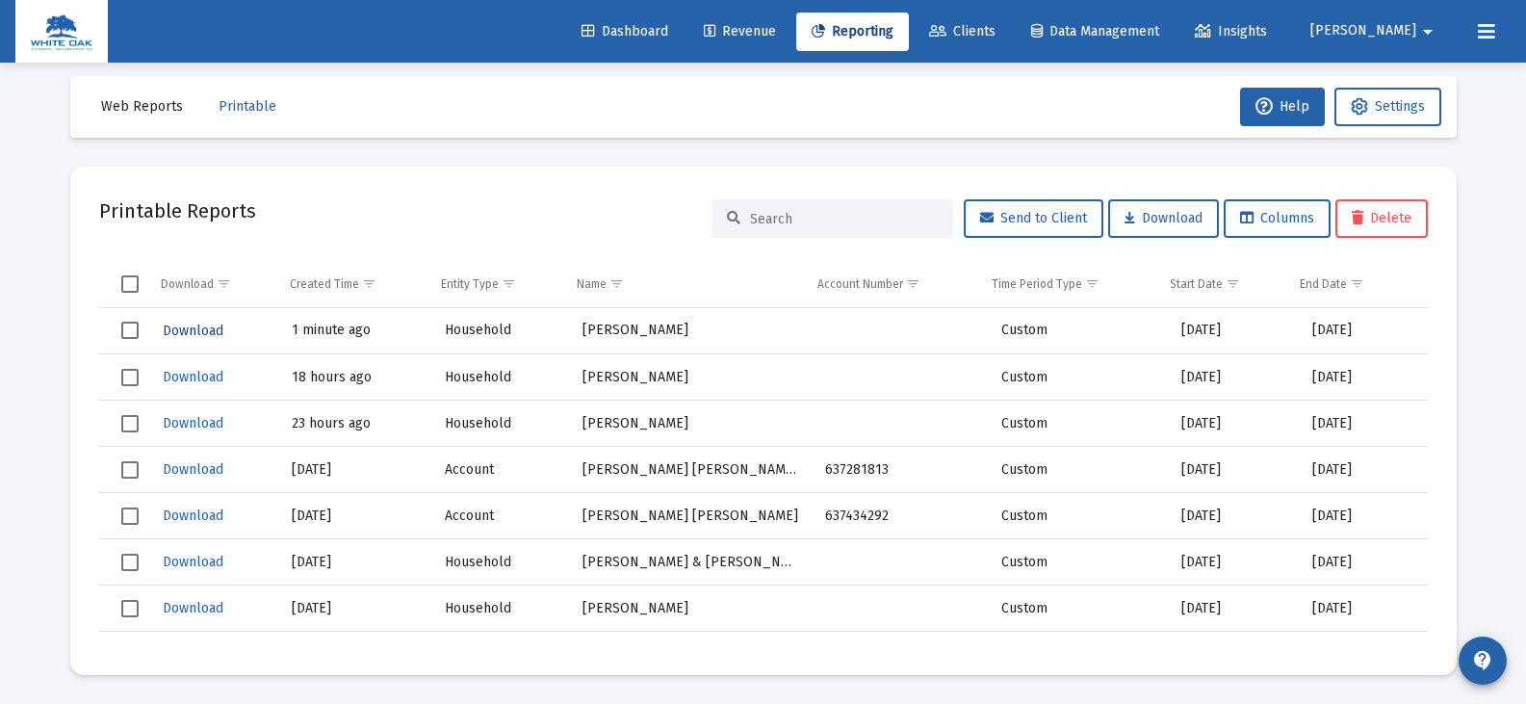
click at [212, 330] on span "Download" at bounding box center [193, 330] width 61 height 16
